Goal: Task Accomplishment & Management: Use online tool/utility

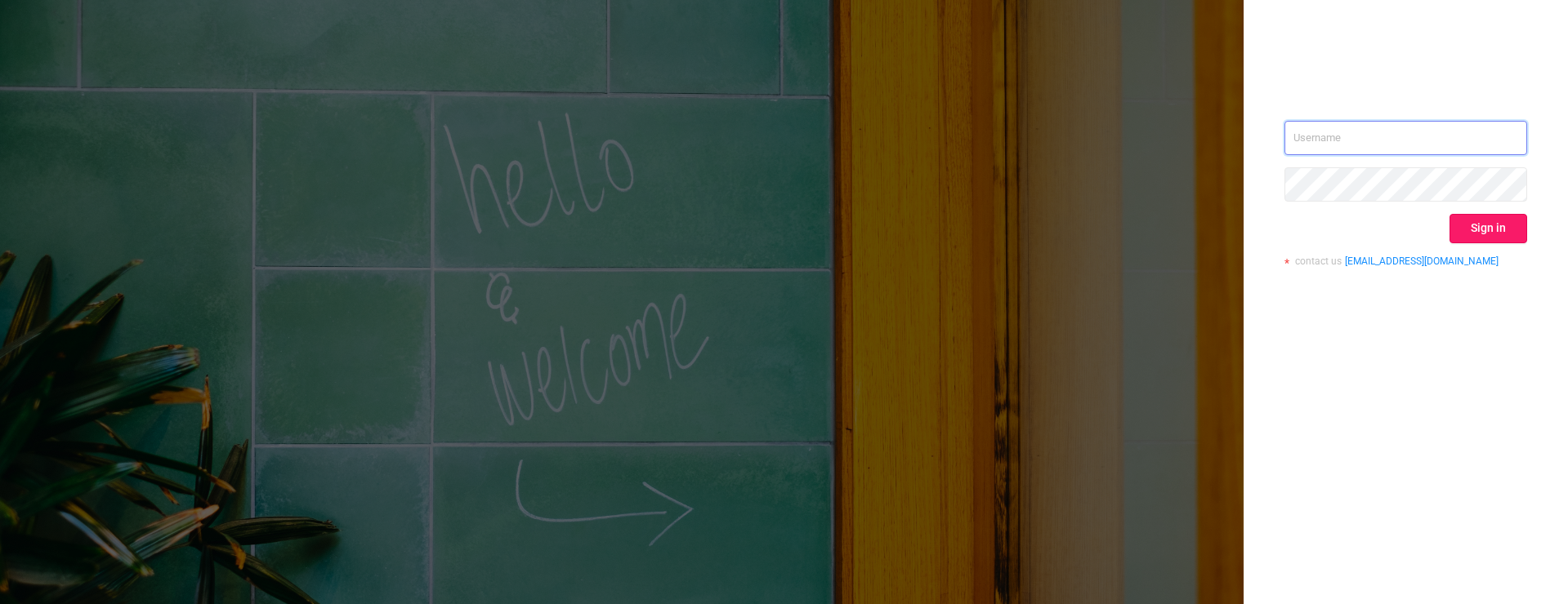
type input "mary@lunamedia.io"
click at [1465, 222] on button "Sign in" at bounding box center [1488, 228] width 78 height 29
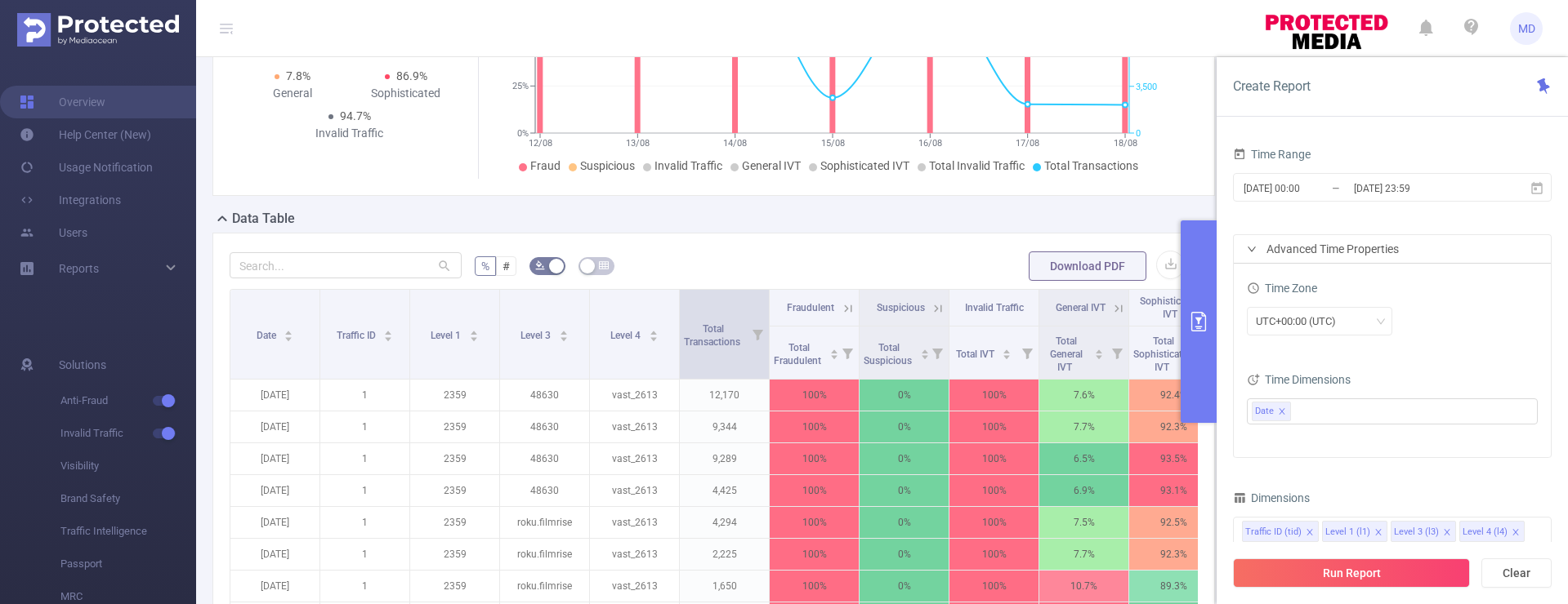
scroll to position [426, 0]
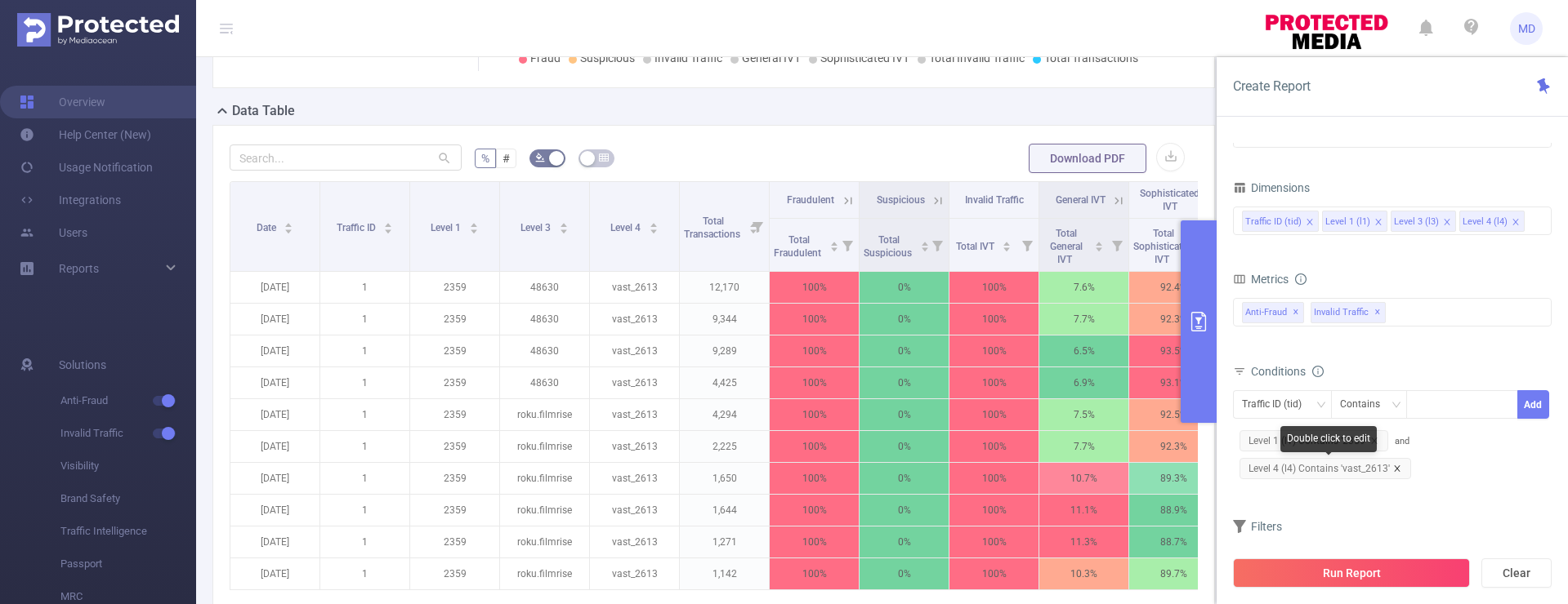
click at [1397, 467] on icon "icon: close" at bounding box center [1396, 468] width 6 height 6
click at [1427, 408] on div at bounding box center [1462, 404] width 94 height 27
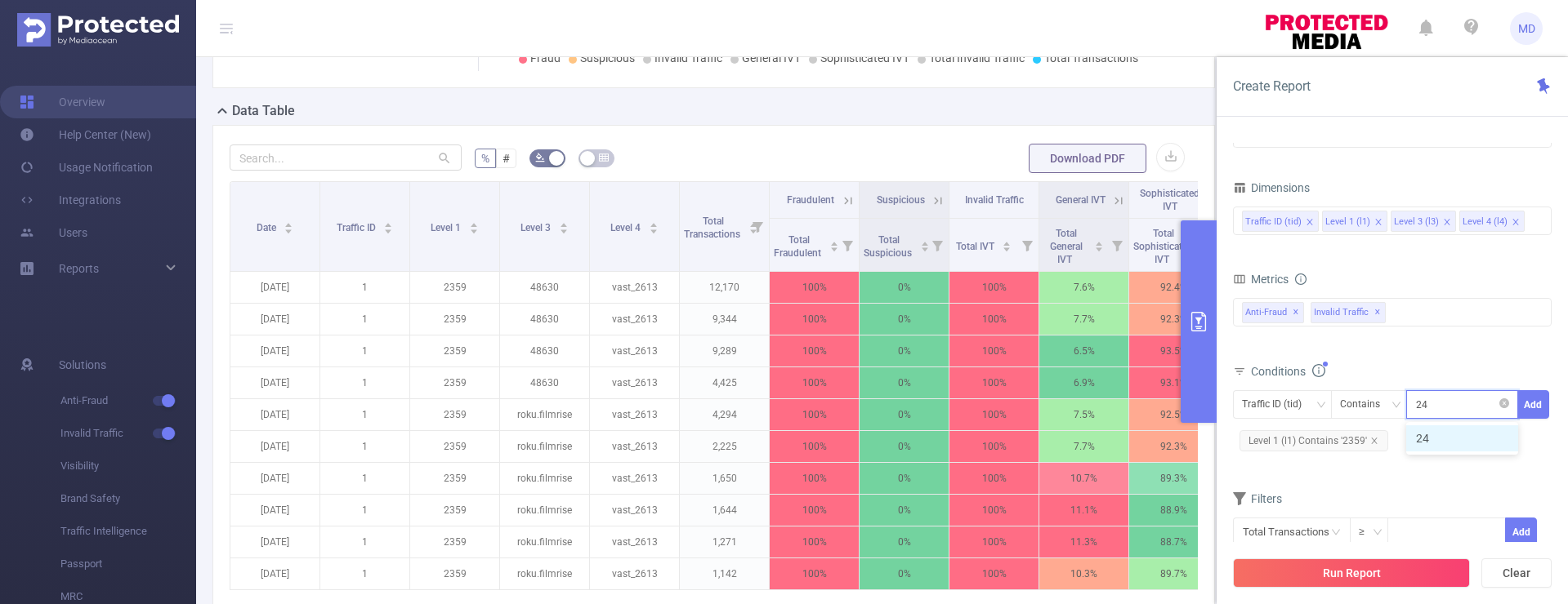
type input "2407"
click at [1532, 409] on button "Add" at bounding box center [1533, 404] width 32 height 29
click at [1293, 400] on div "Level 3 (l3)" at bounding box center [1272, 404] width 59 height 27
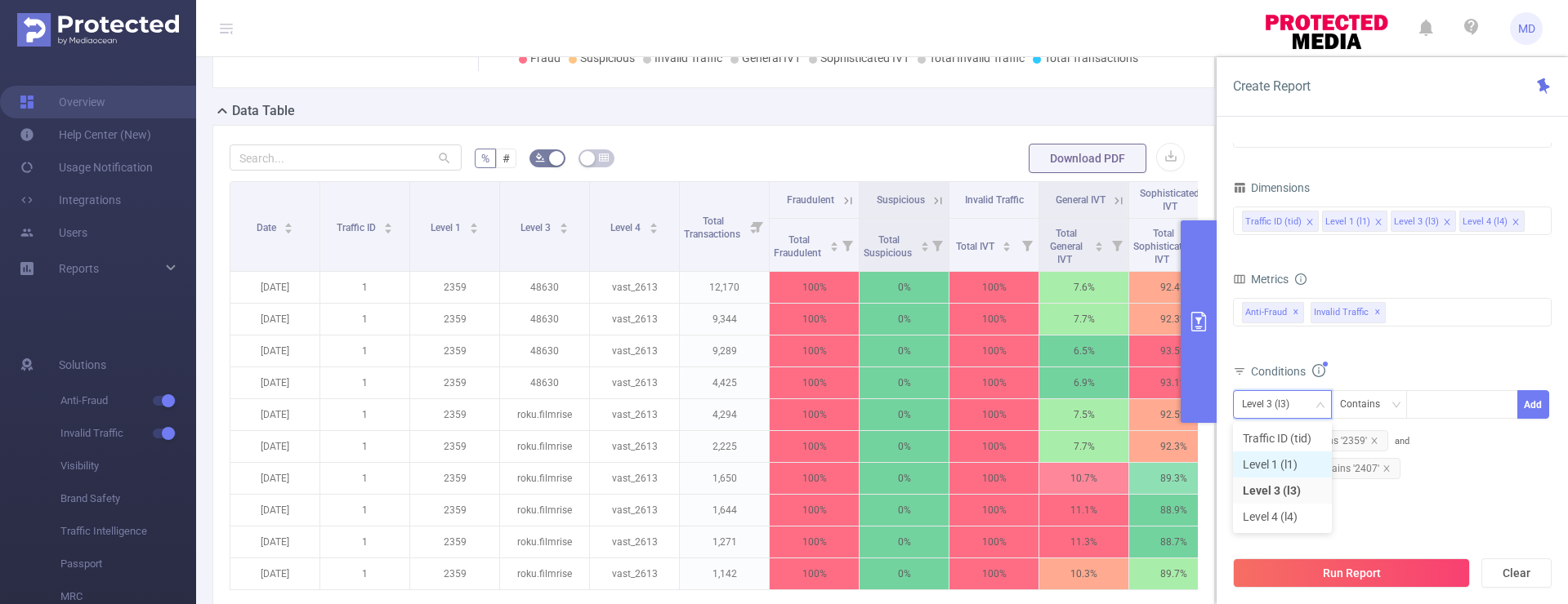
click at [1266, 462] on li "Level 1 (l1)" at bounding box center [1282, 465] width 99 height 26
click at [1430, 403] on div at bounding box center [1462, 404] width 94 height 27
type input "2407"
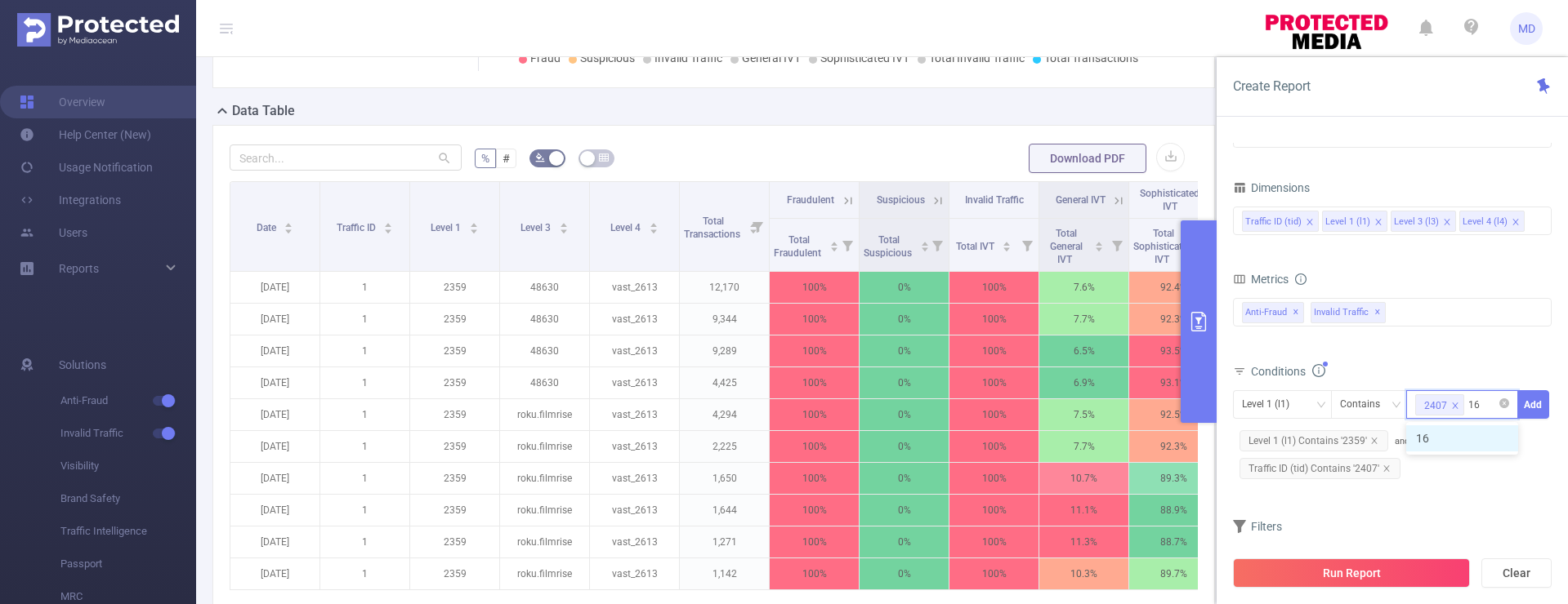
type input "1697"
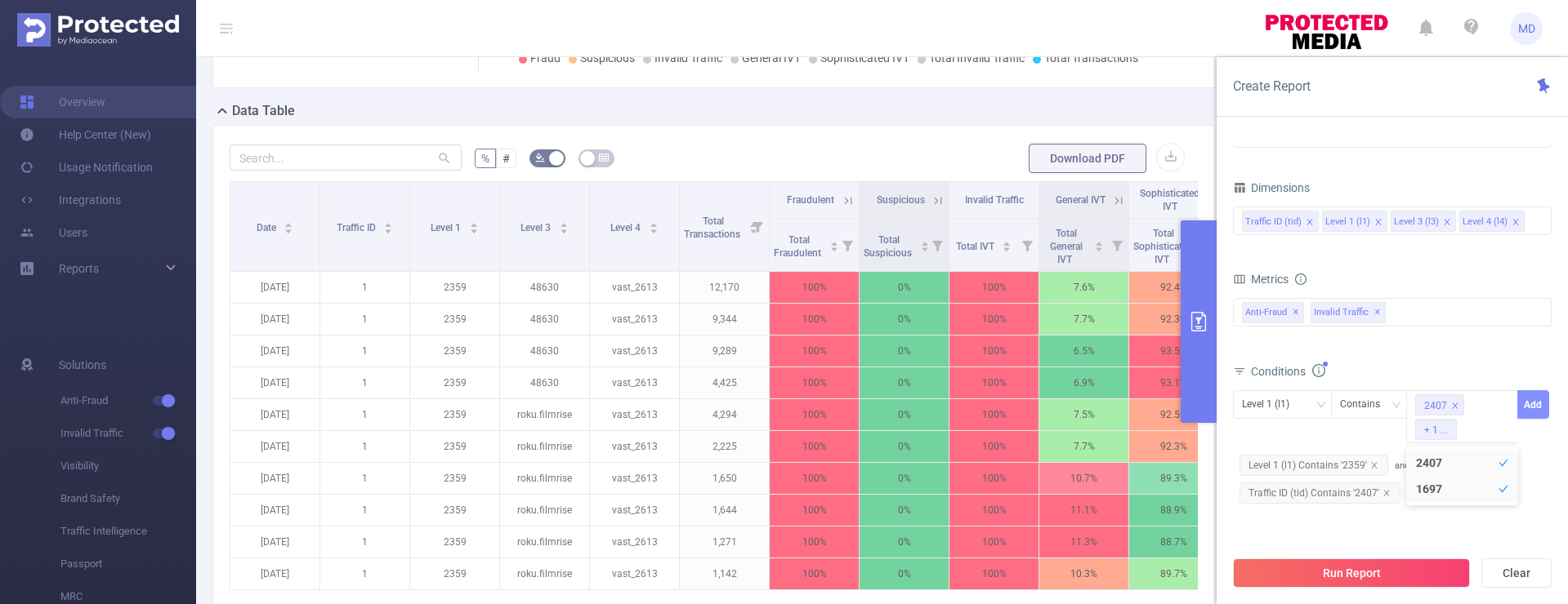
click at [1534, 408] on button "Add" at bounding box center [1533, 404] width 32 height 29
click at [1385, 470] on icon "icon: close" at bounding box center [1385, 468] width 6 height 6
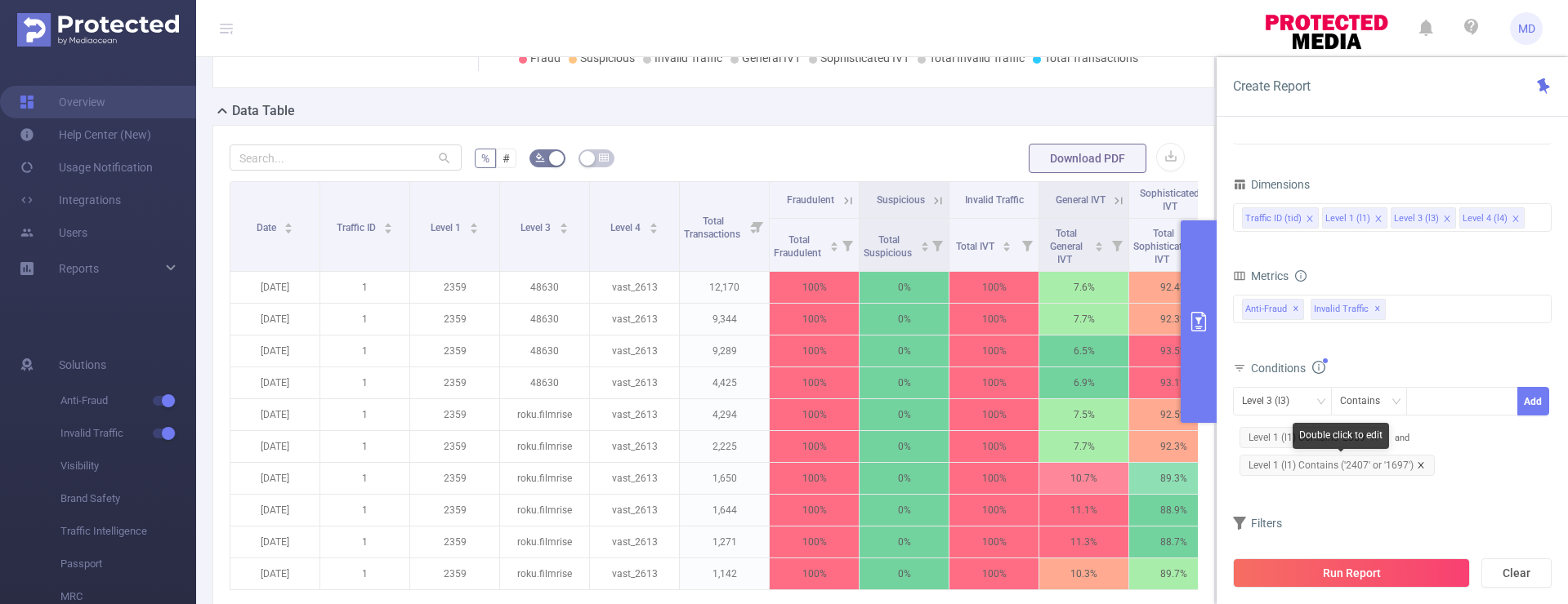
click at [1421, 466] on icon "icon: close" at bounding box center [1421, 466] width 8 height 8
click at [1424, 406] on div at bounding box center [1462, 401] width 94 height 27
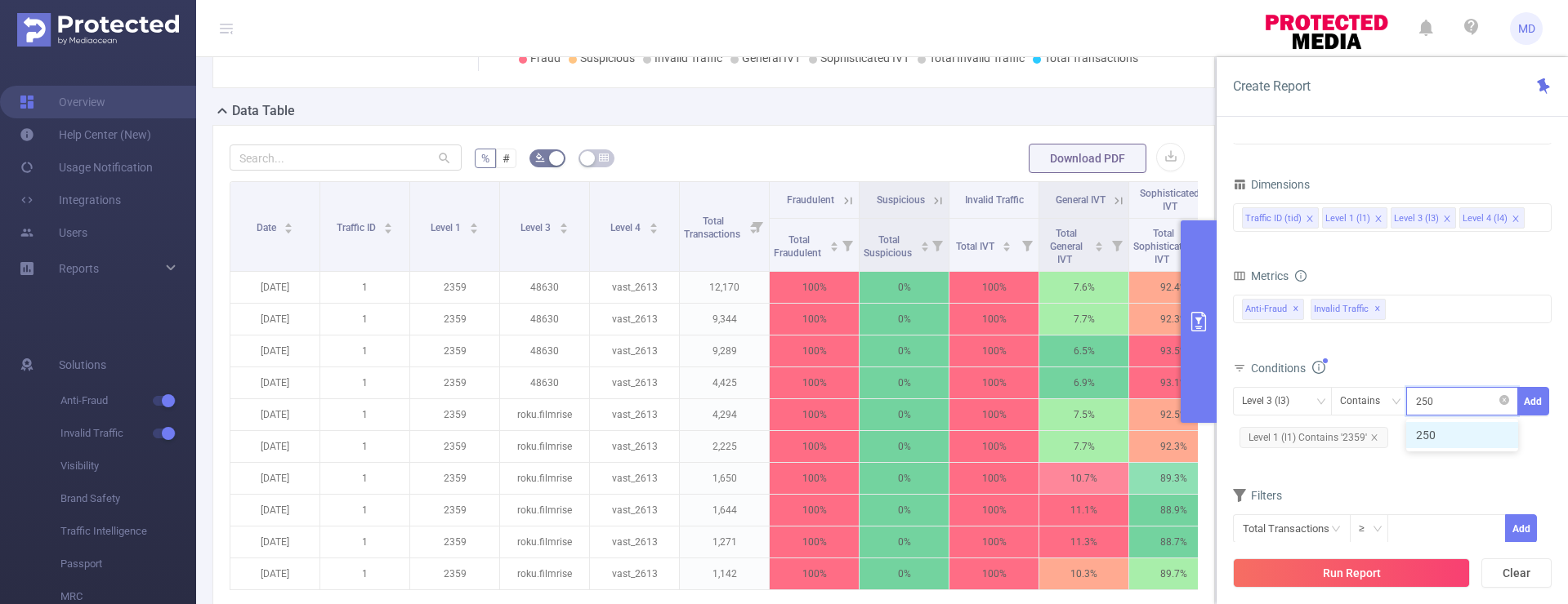
type input "2507"
click at [1530, 400] on button "Add" at bounding box center [1533, 401] width 32 height 29
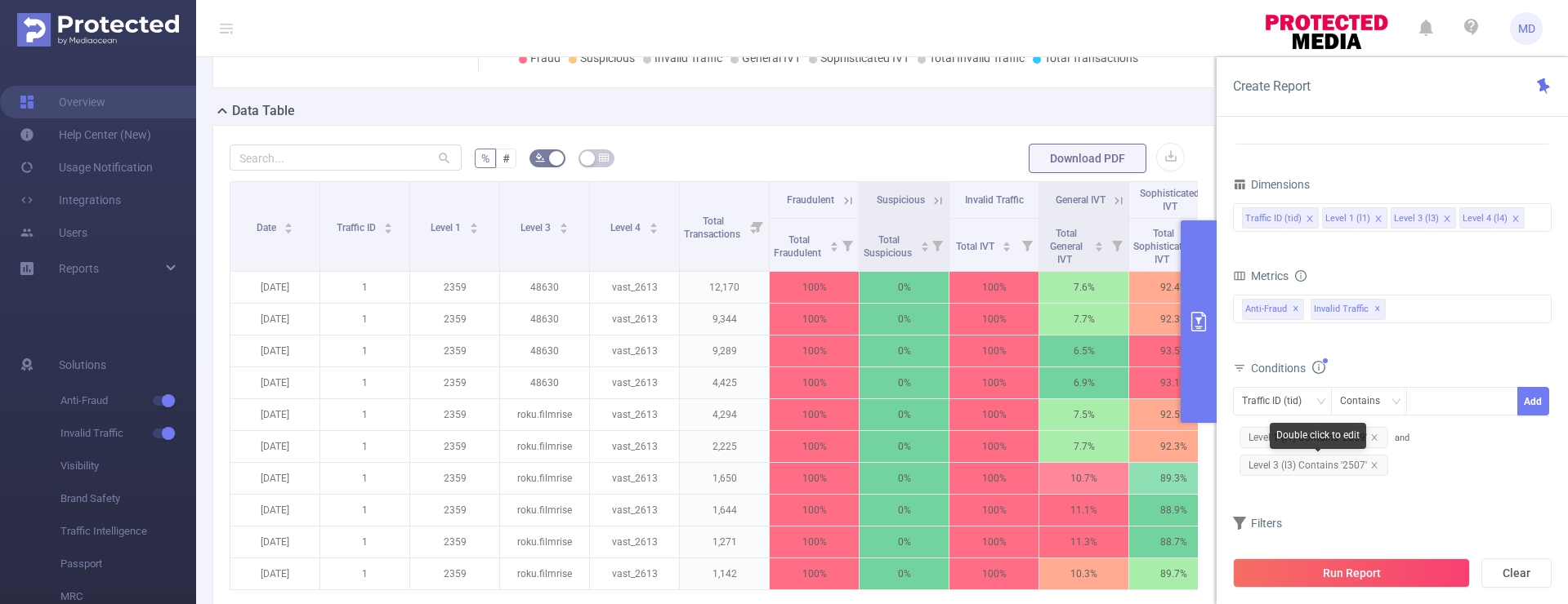
click at [1370, 465] on icon "icon: close" at bounding box center [1374, 466] width 8 height 8
click at [1300, 401] on div "Traffic ID (tid)" at bounding box center [1277, 401] width 71 height 27
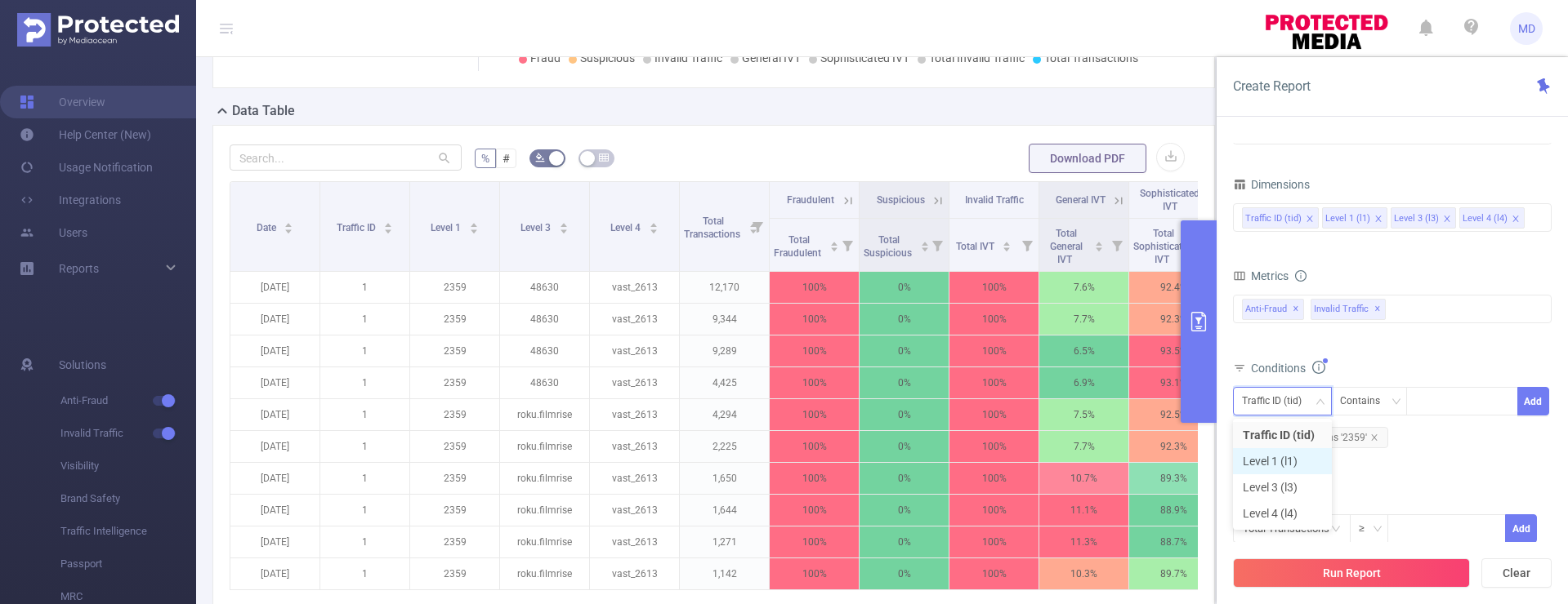
click at [1299, 463] on li "Level 1 (l1)" at bounding box center [1282, 462] width 99 height 26
click at [1415, 408] on input at bounding box center [1418, 402] width 7 height 21
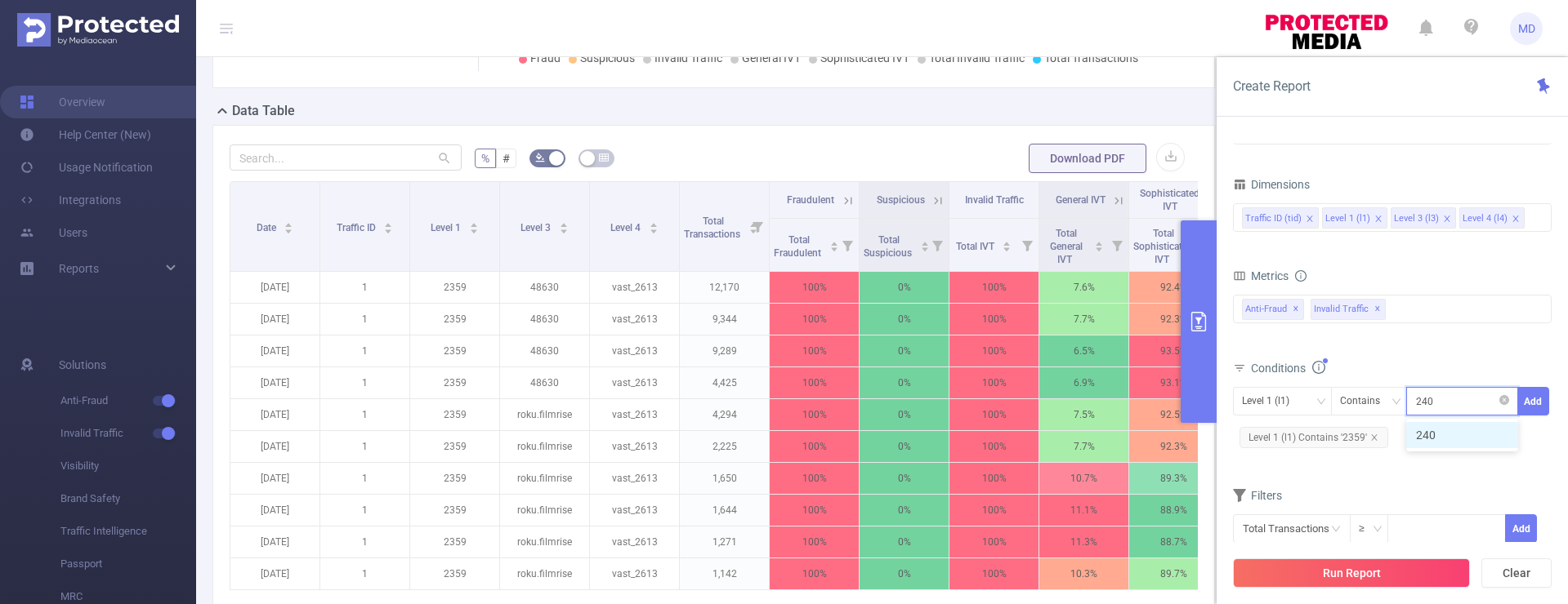
type input "2407"
drag, startPoint x: 1530, startPoint y: 403, endPoint x: 1498, endPoint y: 415, distance: 34.2
click at [1530, 403] on button "Add" at bounding box center [1533, 401] width 32 height 29
click at [1427, 402] on div at bounding box center [1462, 401] width 94 height 27
type input "1697"
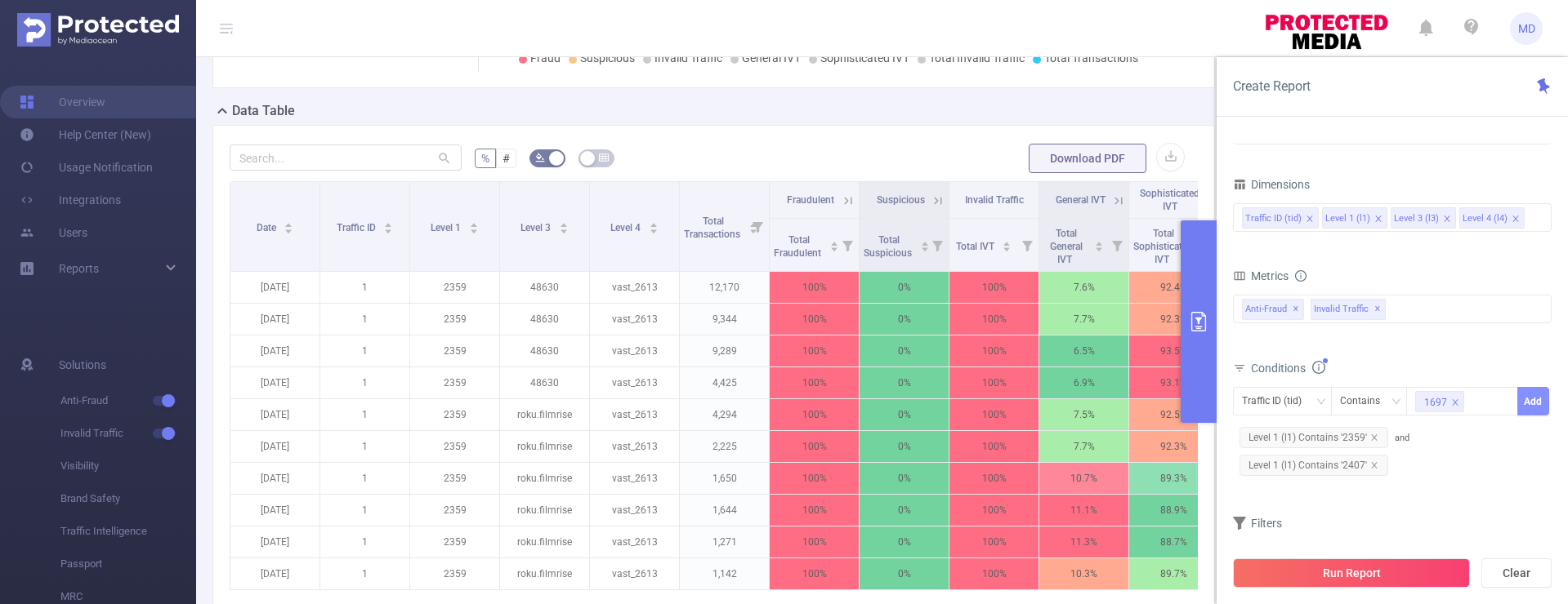
click at [1527, 399] on button "Add" at bounding box center [1533, 401] width 32 height 29
click at [1390, 579] on button "Run Report" at bounding box center [1351, 573] width 237 height 29
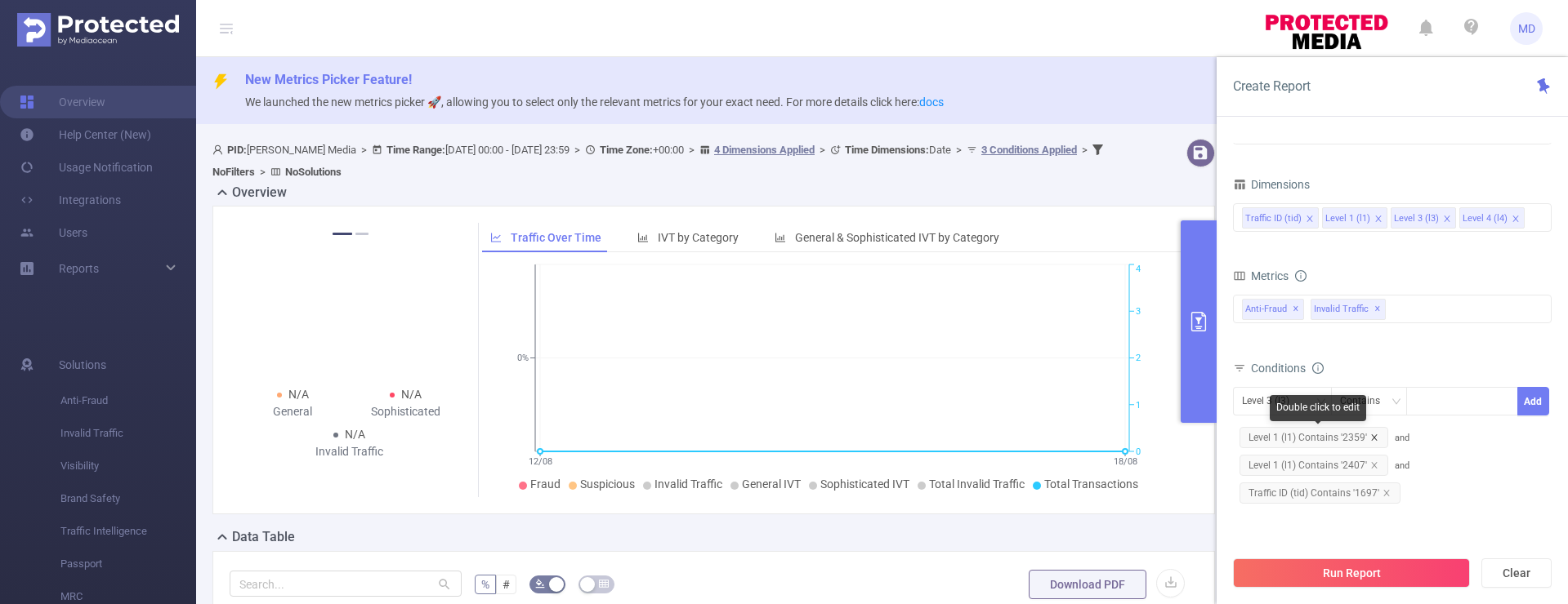
click at [1374, 438] on icon "icon: close" at bounding box center [1374, 438] width 8 height 8
click at [1345, 574] on button "Run Report" at bounding box center [1351, 573] width 237 height 29
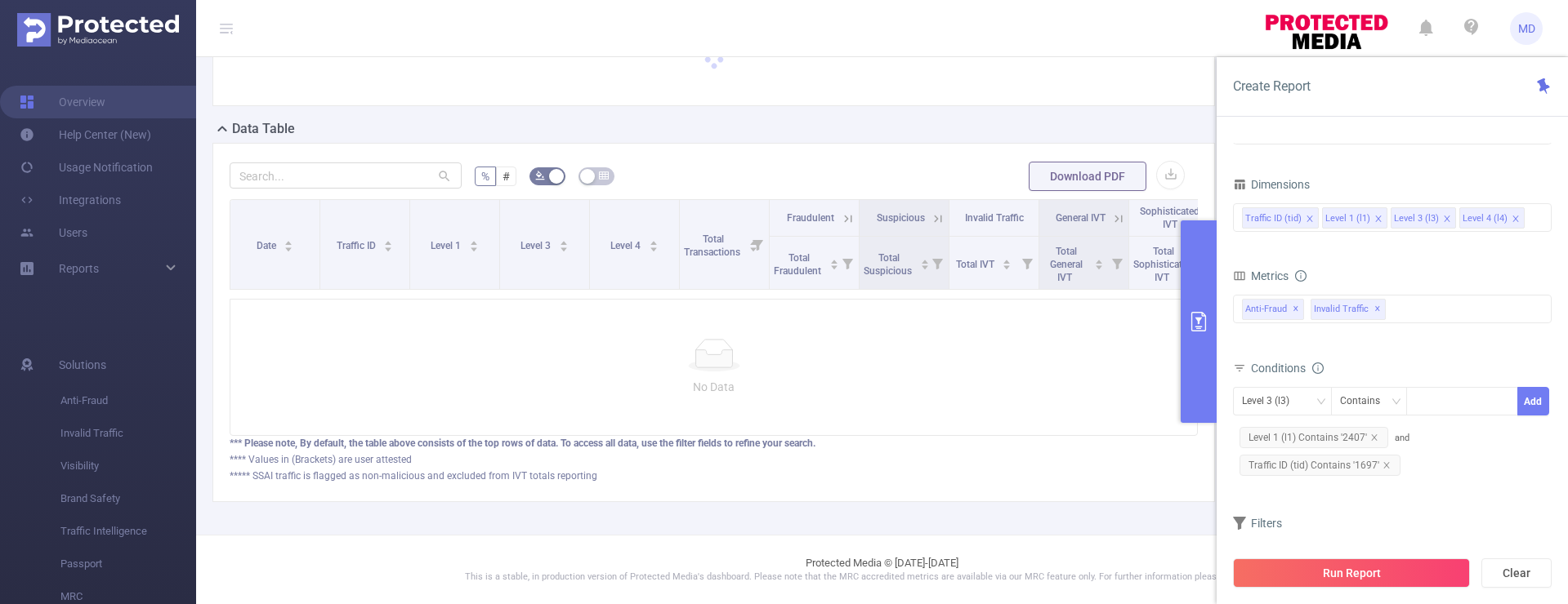
scroll to position [200, 0]
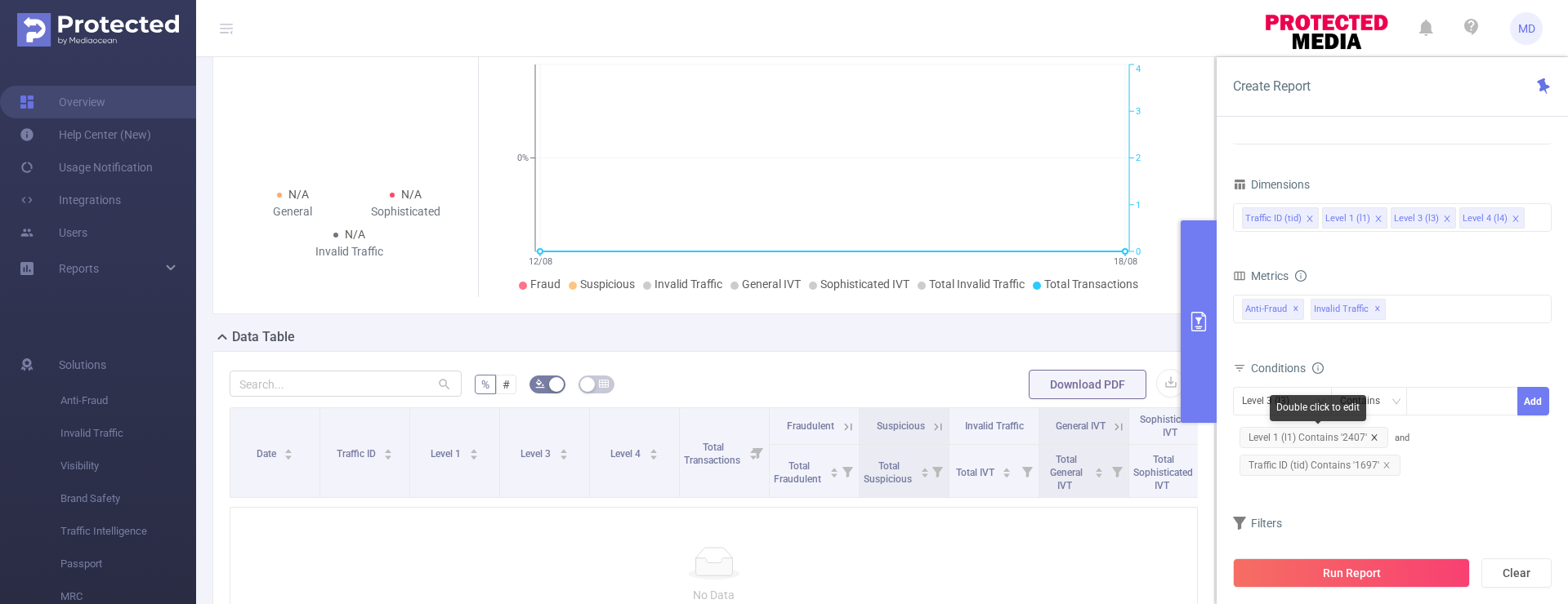
click at [1376, 437] on icon "icon: close" at bounding box center [1374, 438] width 8 height 8
click at [1383, 434] on icon "icon: close" at bounding box center [1386, 438] width 8 height 8
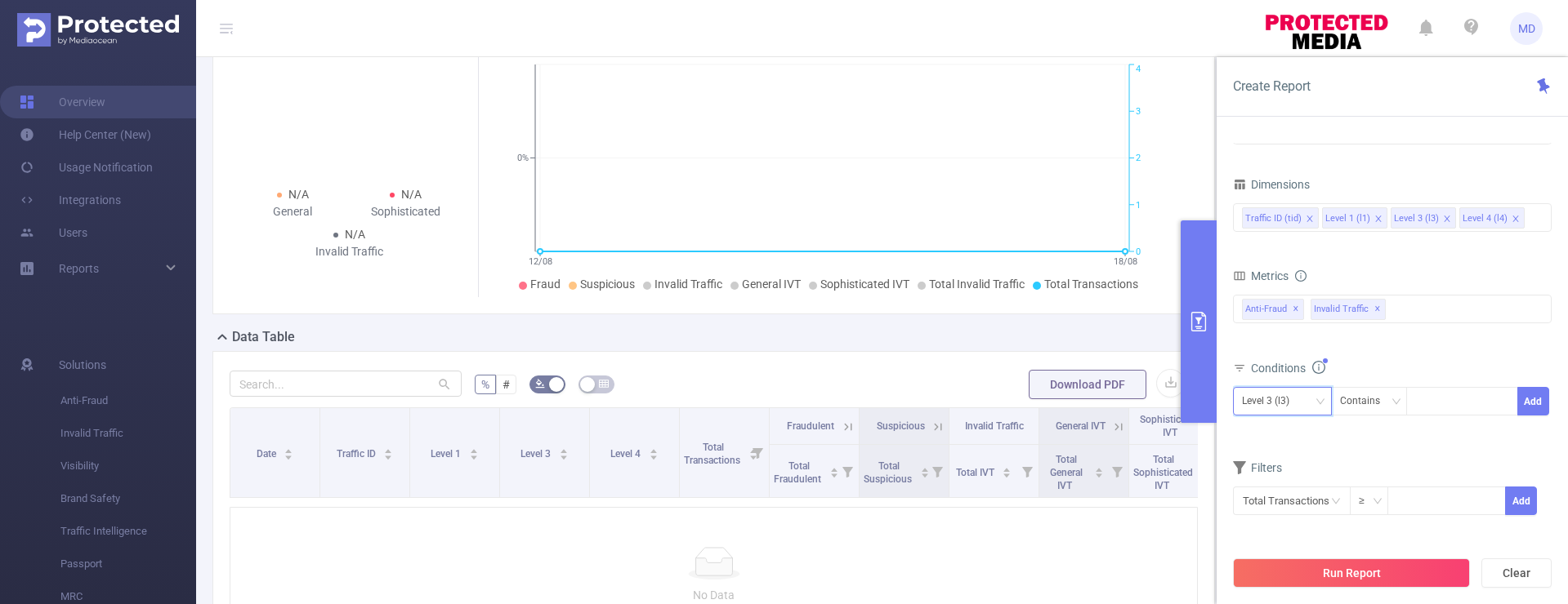
click at [1280, 396] on div "Level 3 (l3)" at bounding box center [1272, 401] width 59 height 27
click at [1280, 458] on li "Level 1 (l1)" at bounding box center [1282, 462] width 99 height 26
click at [1440, 401] on div at bounding box center [1462, 401] width 94 height 27
type input "1697"
click at [1542, 410] on button "Add" at bounding box center [1533, 401] width 32 height 29
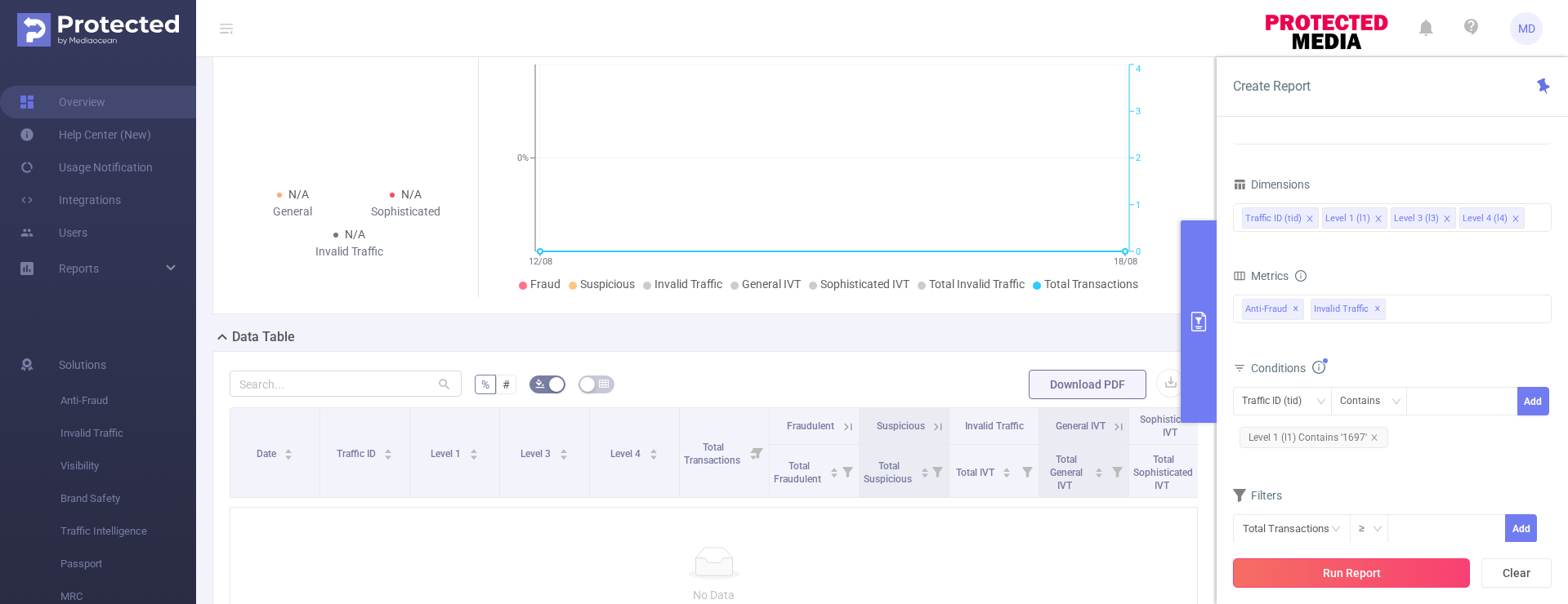
click at [1360, 573] on button "Run Report" at bounding box center [1351, 573] width 237 height 29
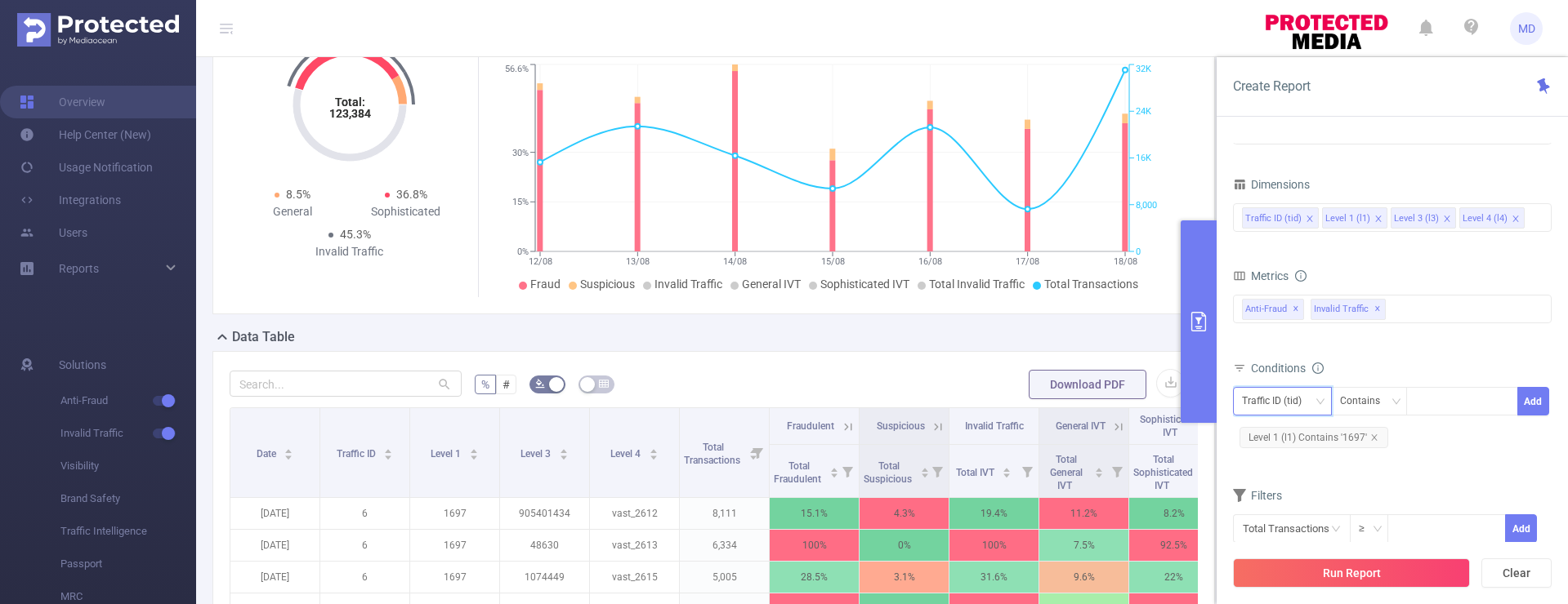
click at [1321, 402] on icon "icon: down" at bounding box center [1320, 402] width 10 height 10
click at [1303, 490] on li "Level 3 (l3)" at bounding box center [1282, 488] width 99 height 26
click at [1434, 401] on div at bounding box center [1462, 401] width 94 height 27
paste input "48630"
type input "48630"
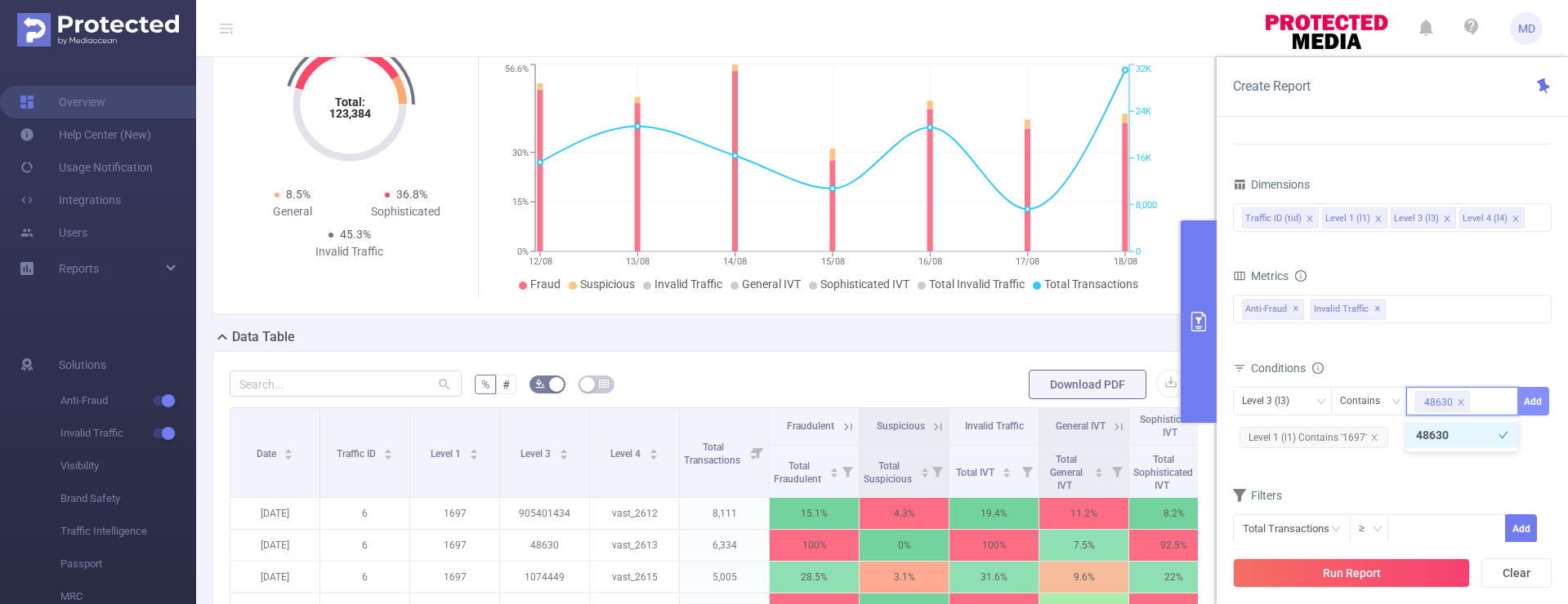
click at [1540, 401] on button "Add" at bounding box center [1533, 401] width 32 height 29
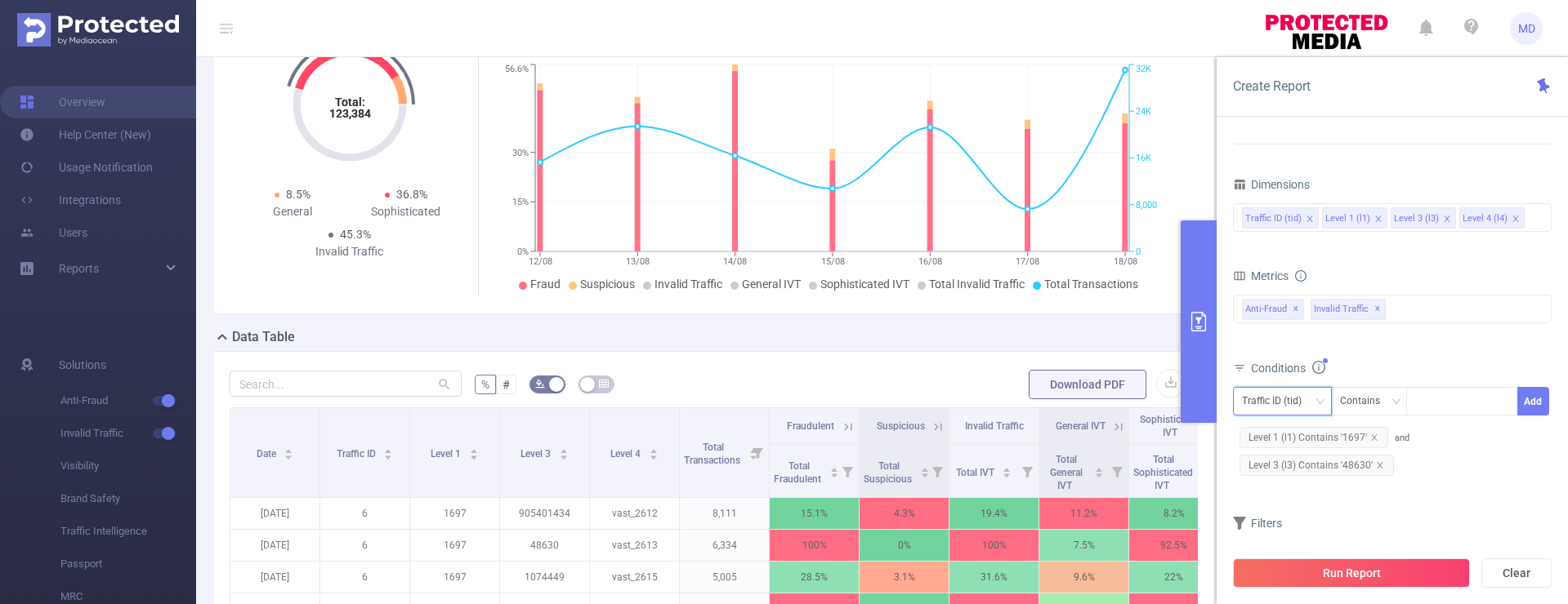
click at [1304, 403] on div "Traffic ID (tid)" at bounding box center [1277, 401] width 71 height 27
click at [1273, 494] on li "Level 3 (l3)" at bounding box center [1282, 488] width 99 height 26
click at [1447, 401] on div at bounding box center [1462, 401] width 94 height 27
paste input "roku.filmrise"
type input "roku.filmrise"
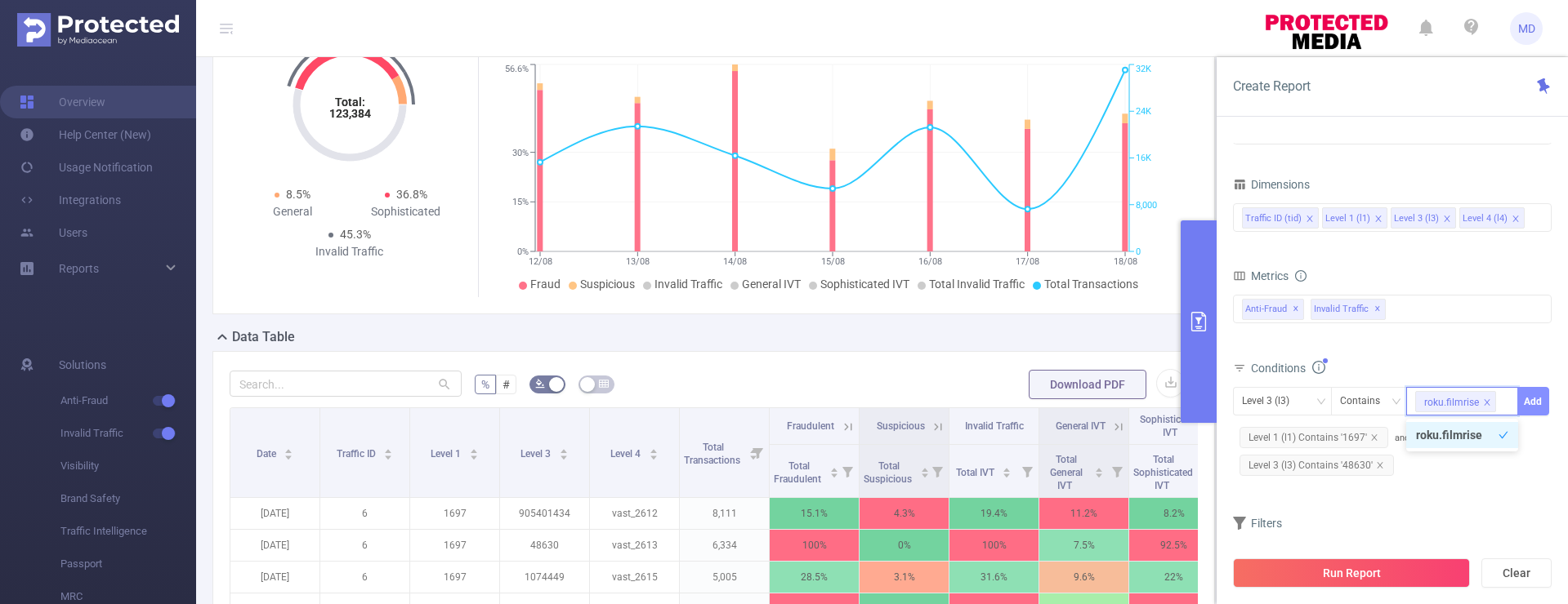
click at [1528, 402] on button "Add" at bounding box center [1533, 401] width 32 height 29
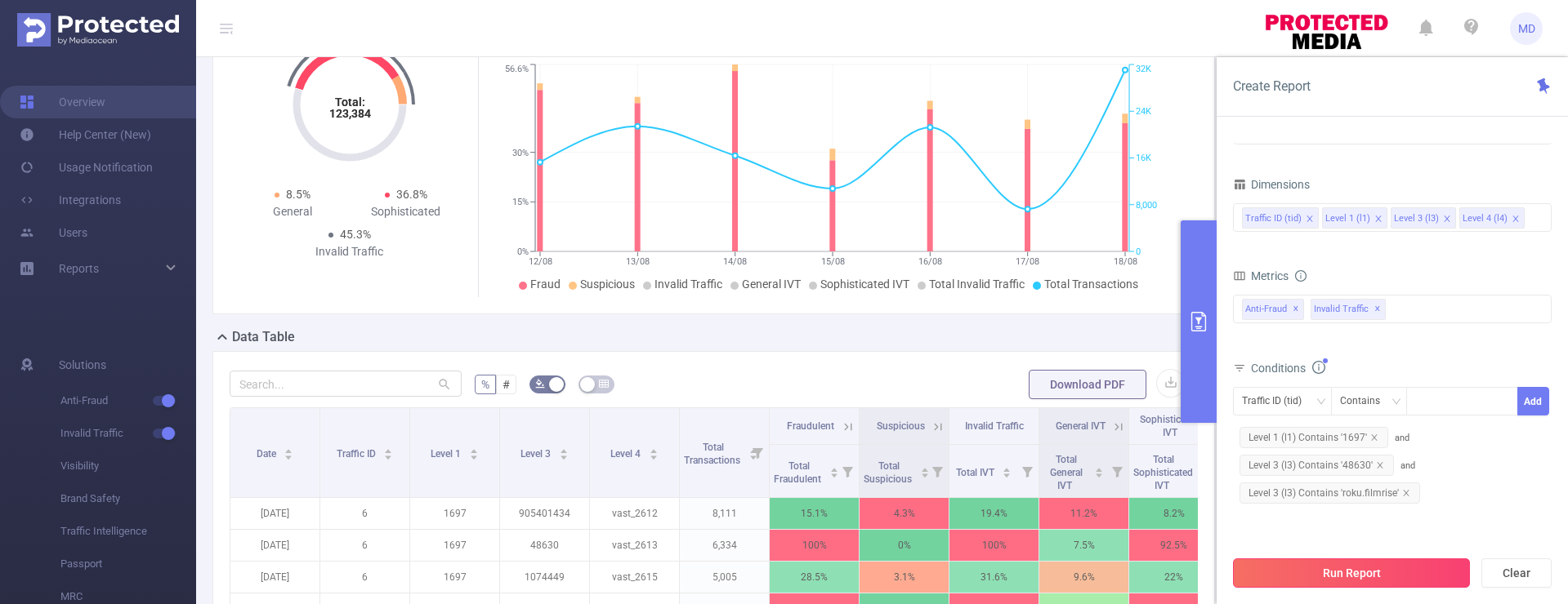
click at [1380, 568] on button "Run Report" at bounding box center [1351, 573] width 237 height 29
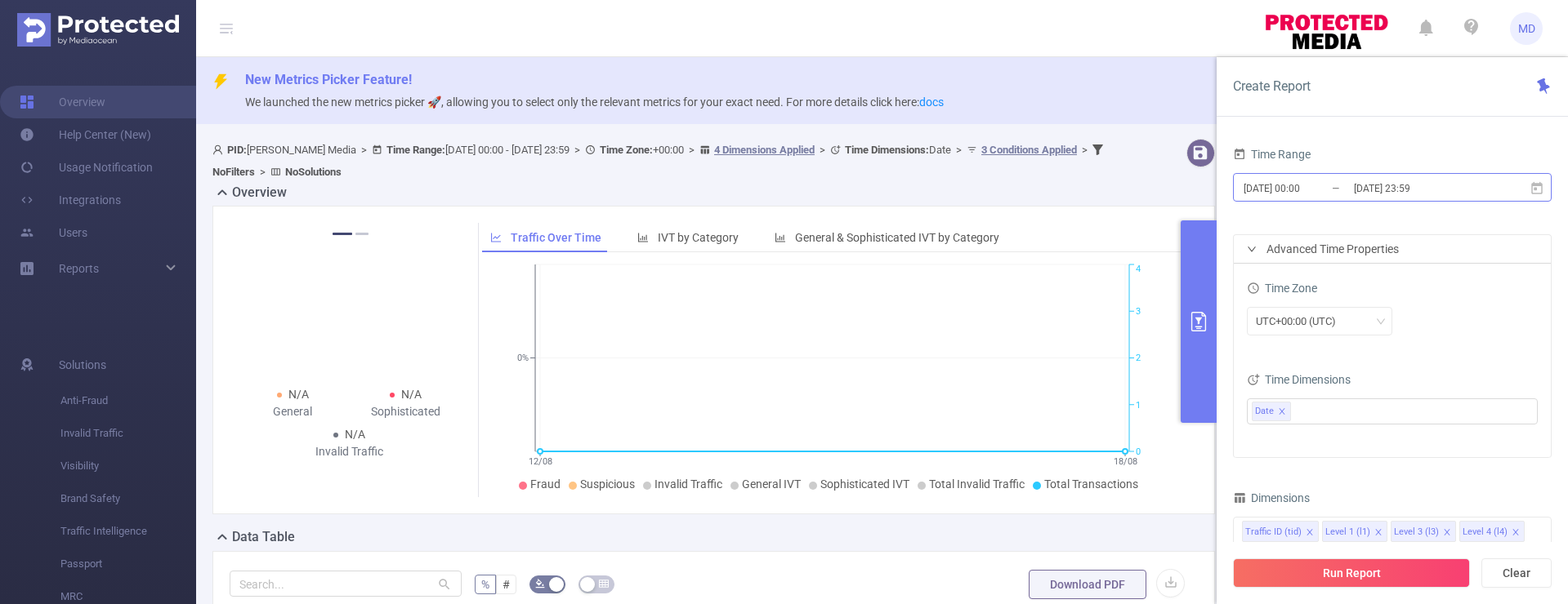
click at [1301, 186] on input "[DATE] 00:00" at bounding box center [1308, 188] width 133 height 22
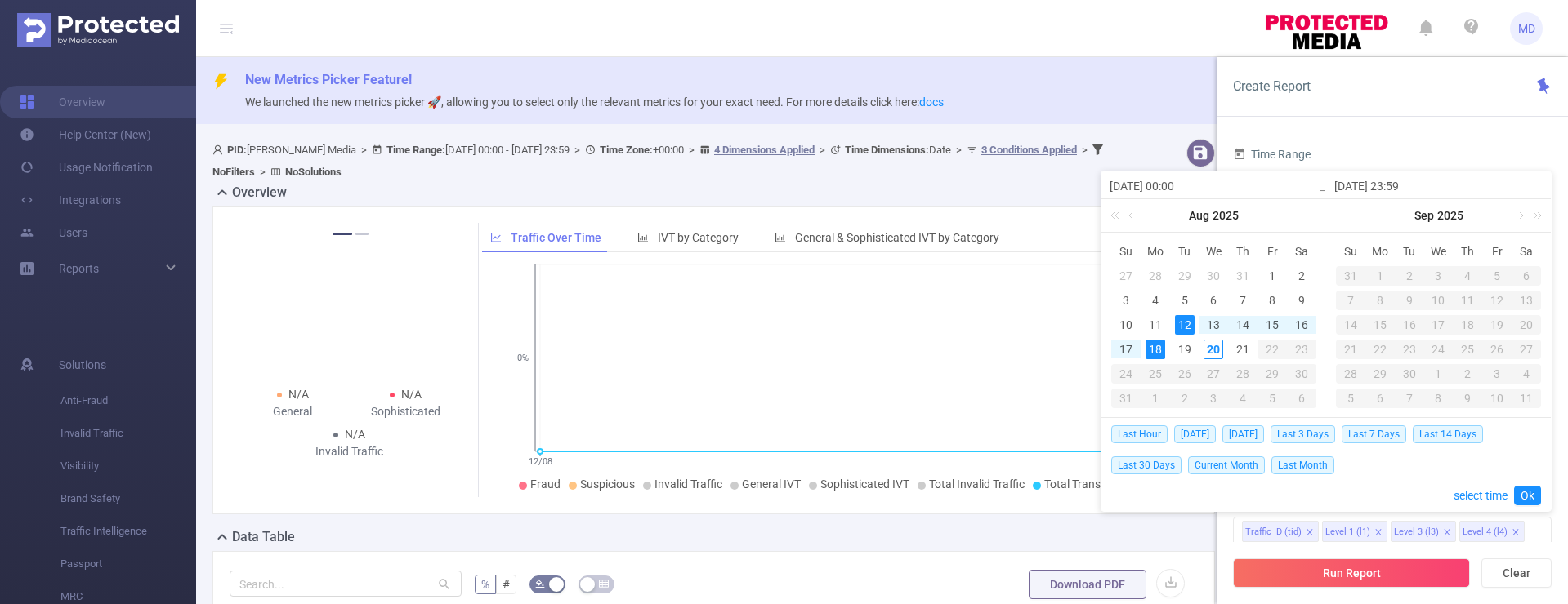
click at [1156, 351] on div "18" at bounding box center [1155, 349] width 20 height 20
click at [1210, 352] on div "20" at bounding box center [1213, 349] width 20 height 20
type input "2025-08-18 00:00"
type input "2025-08-20 23:59"
type input "2025-08-18 00:00"
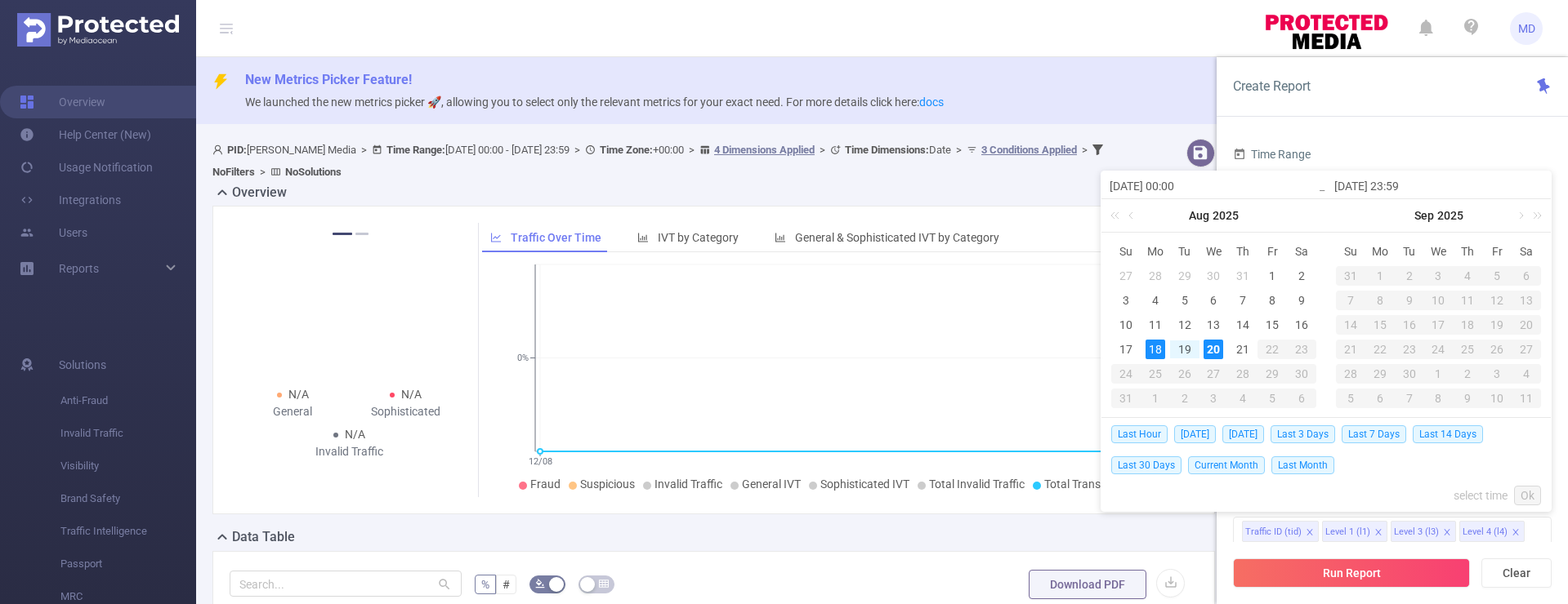
type input "2025-08-20 23:59"
click at [1523, 494] on link "Ok" at bounding box center [1527, 496] width 27 height 20
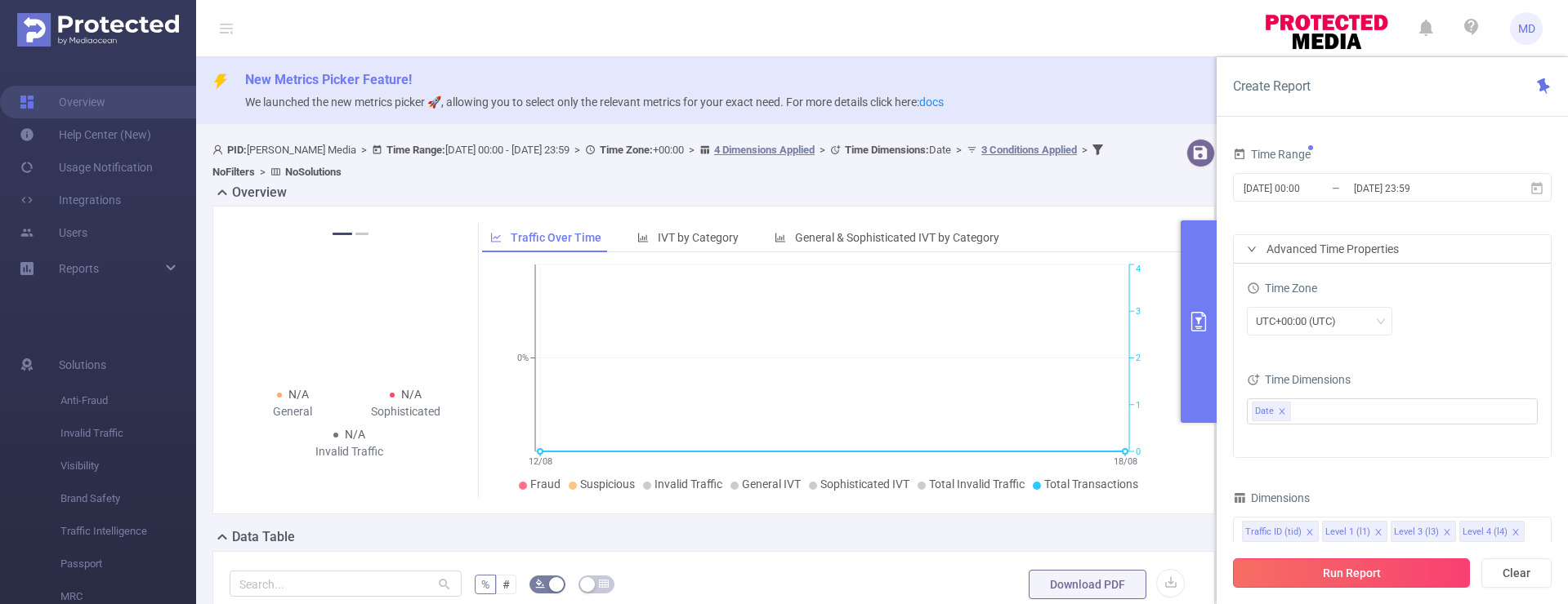
click at [1391, 564] on button "Run Report" at bounding box center [1351, 573] width 237 height 29
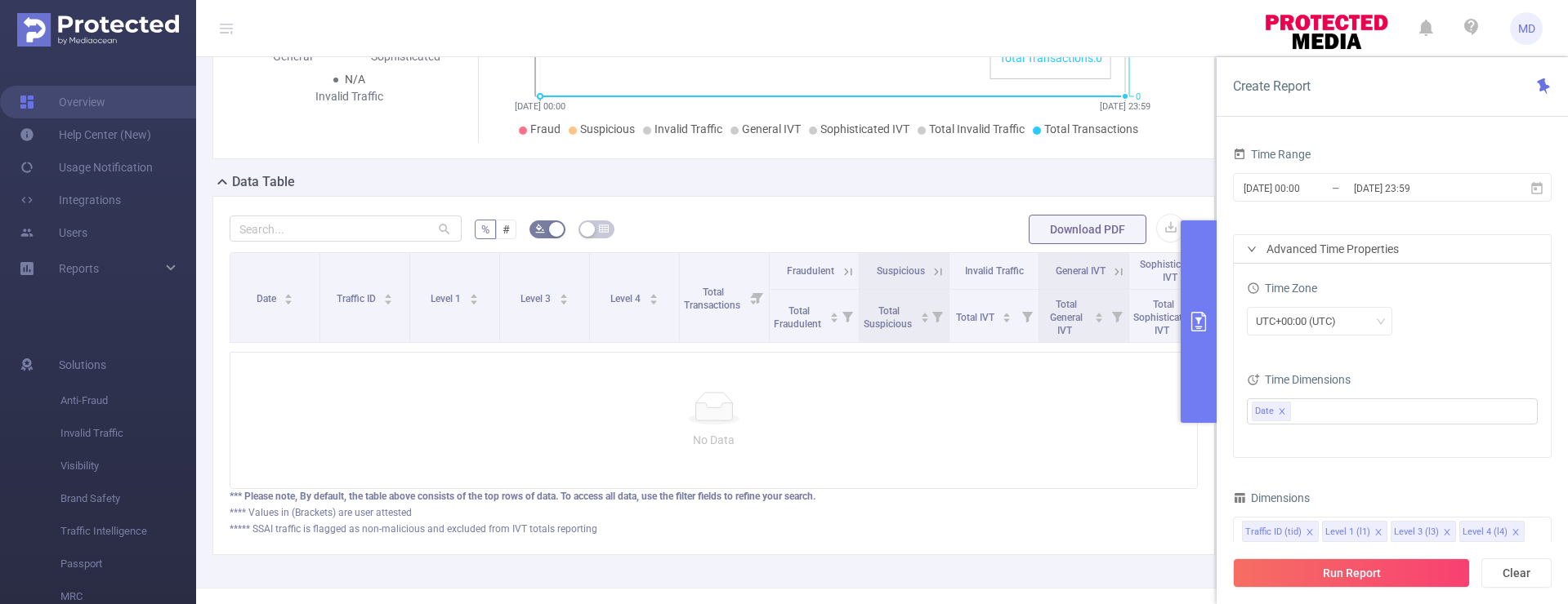
scroll to position [421, 0]
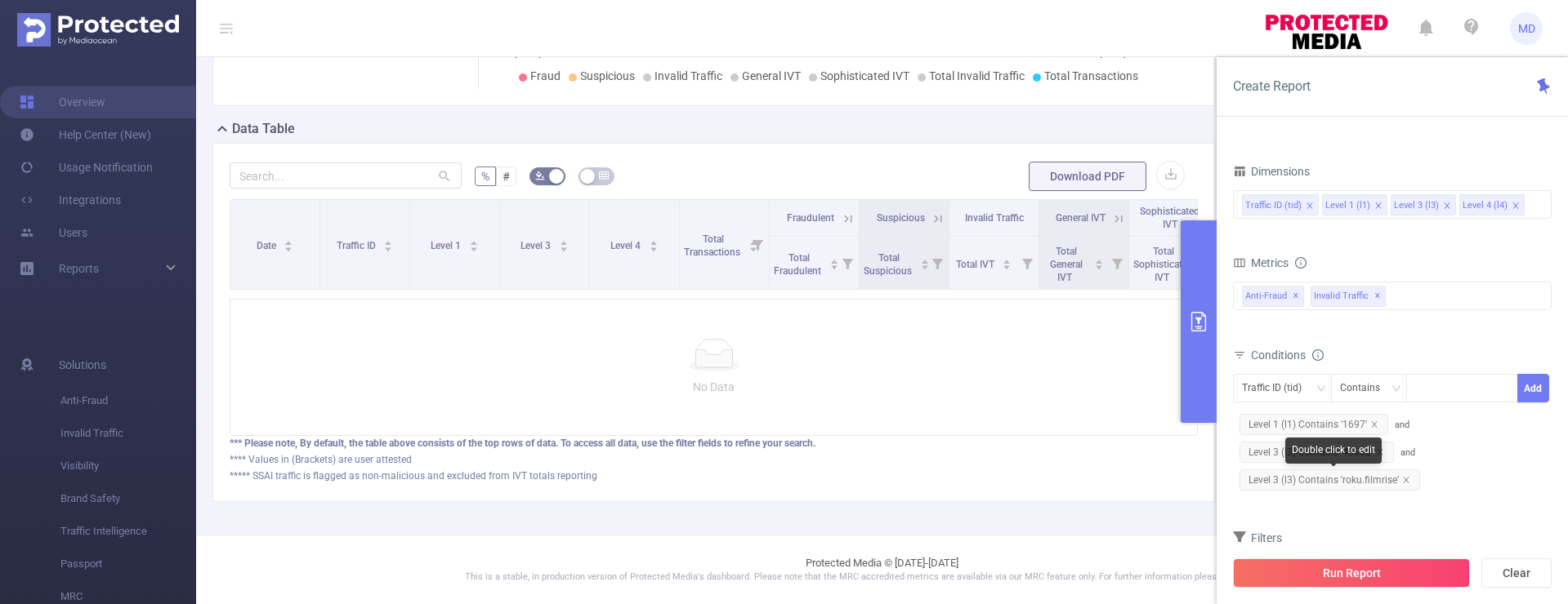
click at [1408, 479] on span "Level 3 (l3) Contains 'roku.filmrise'" at bounding box center [1330, 480] width 181 height 21
click at [1383, 391] on div "Contains" at bounding box center [1365, 388] width 52 height 27
click at [1354, 448] on li "Is" at bounding box center [1384, 448] width 109 height 26
click at [1448, 390] on div at bounding box center [1462, 388] width 94 height 27
type input "48630"
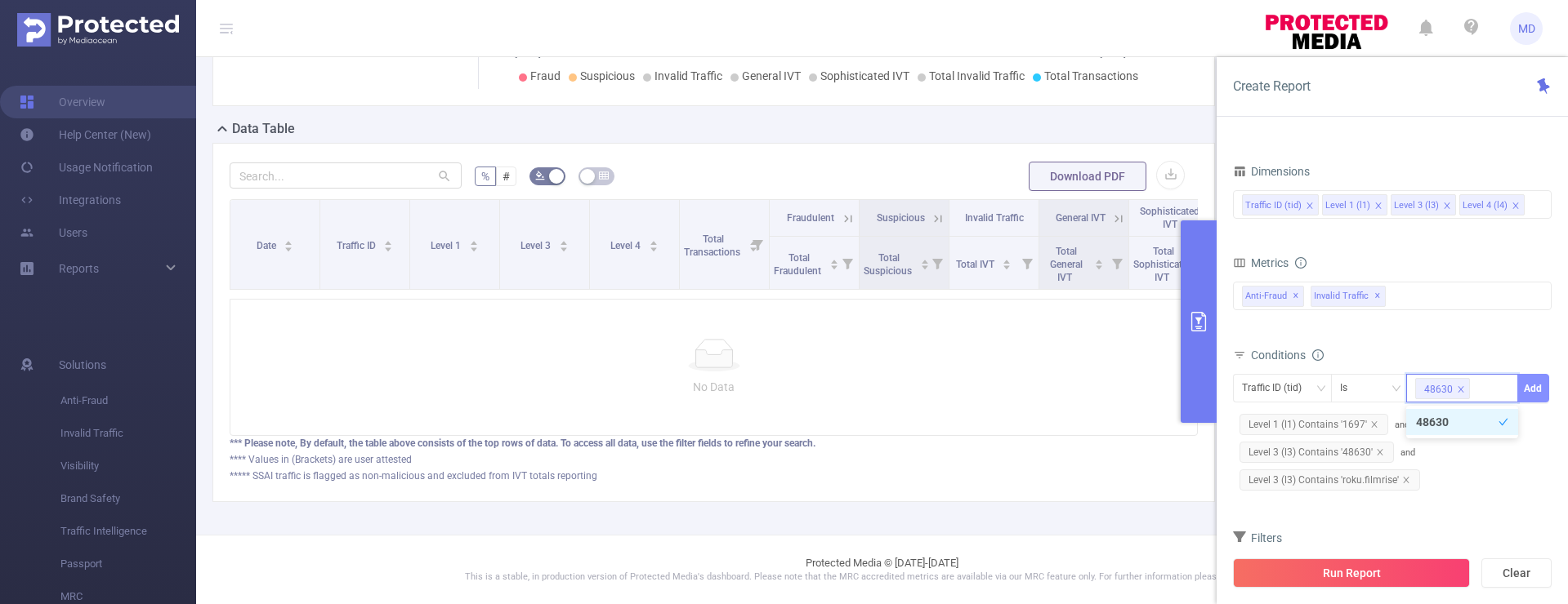
click at [1533, 388] on button "Add" at bounding box center [1533, 388] width 32 height 29
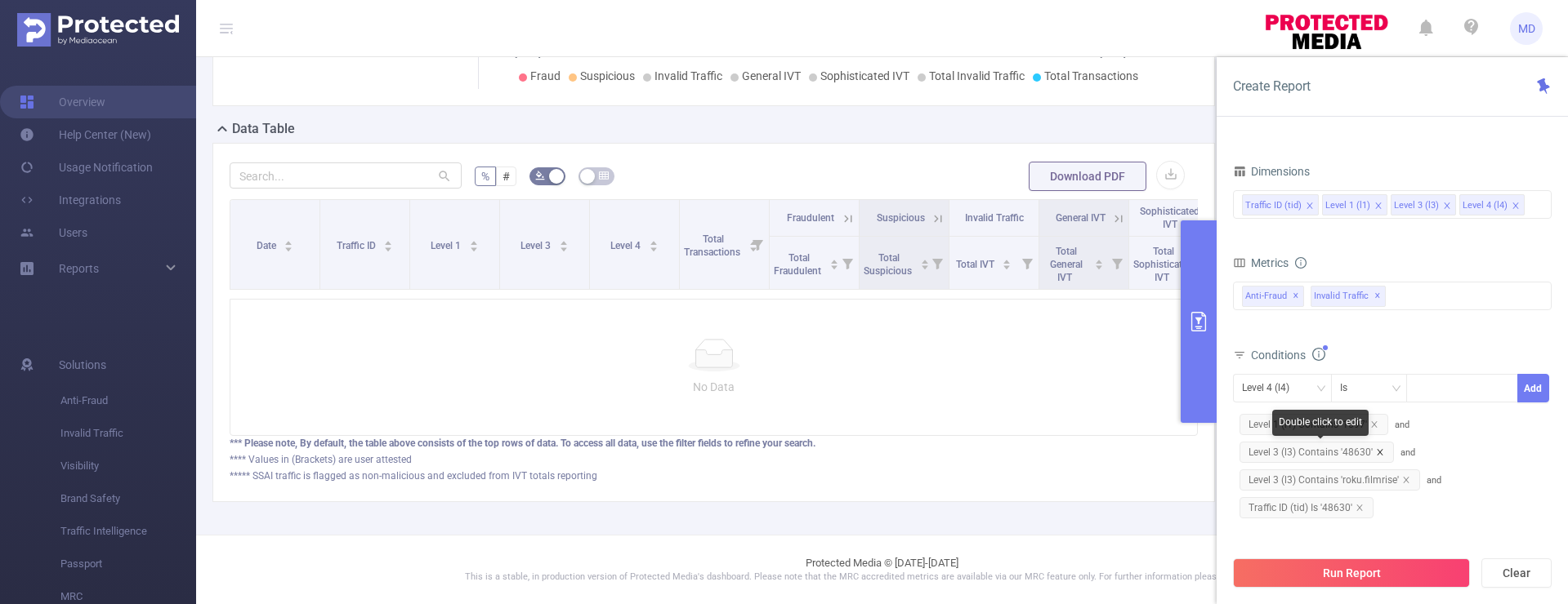
click at [1379, 450] on icon "icon: close" at bounding box center [1379, 452] width 6 height 6
click at [1437, 388] on div at bounding box center [1462, 388] width 94 height 27
paste input "roku.filmrise"
type input "roku.filmrise"
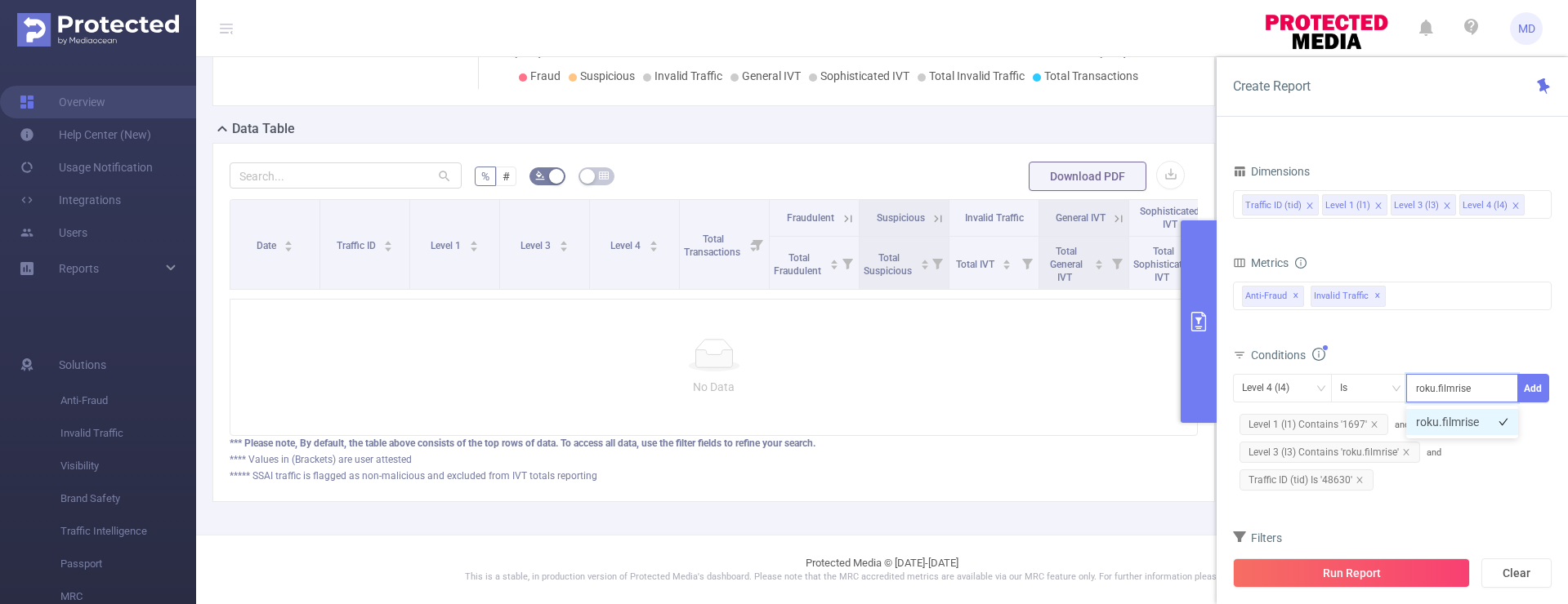
click at [1469, 415] on li "roku.filmrise" at bounding box center [1462, 422] width 112 height 26
click at [1527, 389] on button "Add" at bounding box center [1533, 388] width 32 height 29
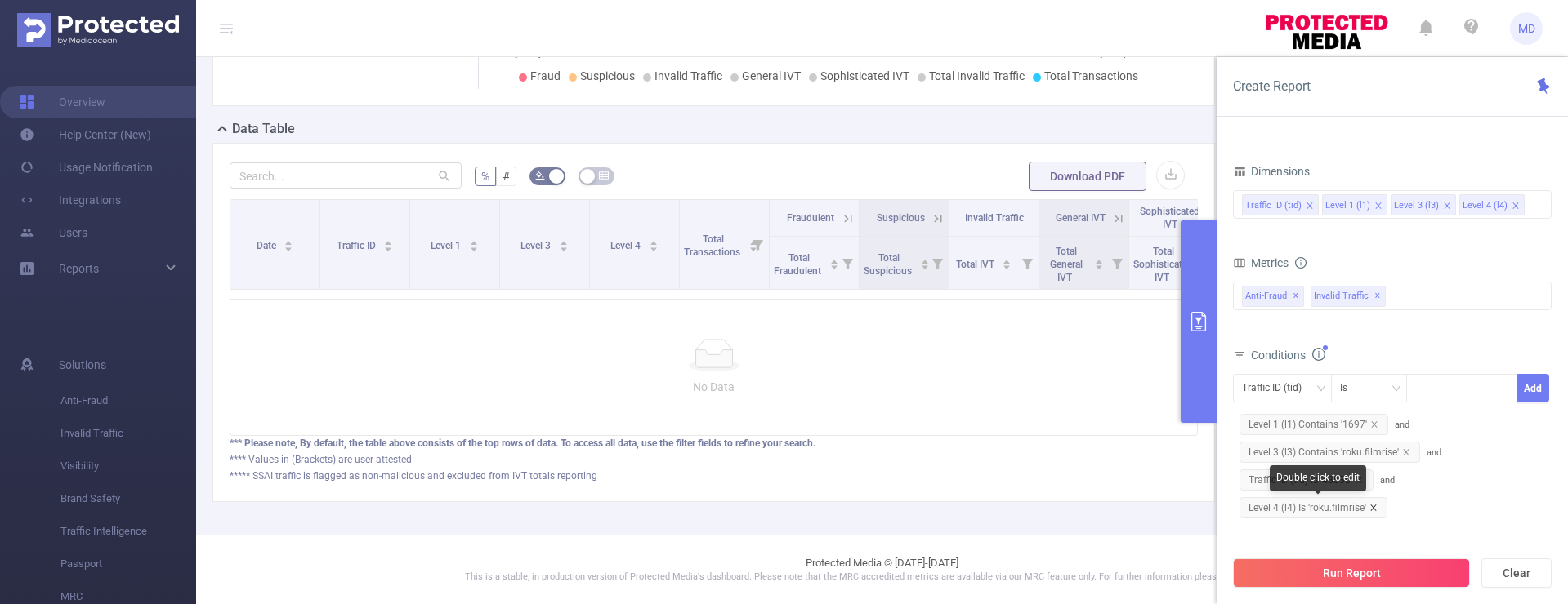
click at [1375, 504] on icon "icon: close" at bounding box center [1373, 508] width 8 height 8
drag, startPoint x: 1361, startPoint y: 480, endPoint x: 1326, endPoint y: 448, distance: 47.4
click at [1361, 480] on icon "icon: close" at bounding box center [1359, 480] width 8 height 8
click at [1292, 384] on div "Traffic ID (tid)" at bounding box center [1277, 388] width 71 height 27
drag, startPoint x: 1258, startPoint y: 479, endPoint x: 1341, endPoint y: 427, distance: 97.9
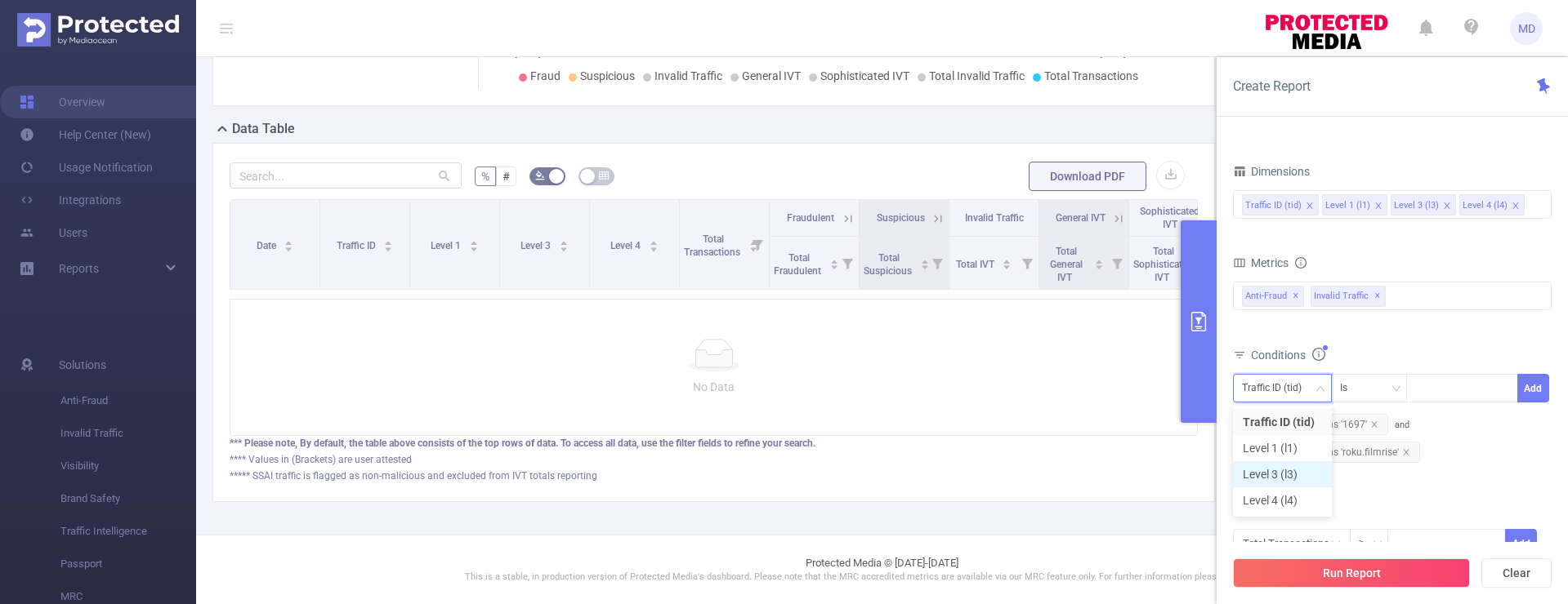
click at [1259, 479] on li "Level 3 (l3)" at bounding box center [1282, 475] width 99 height 26
click at [1421, 394] on input at bounding box center [1418, 389] width 7 height 21
paste input "roku.filmrise"
type input "roku.filmrise"
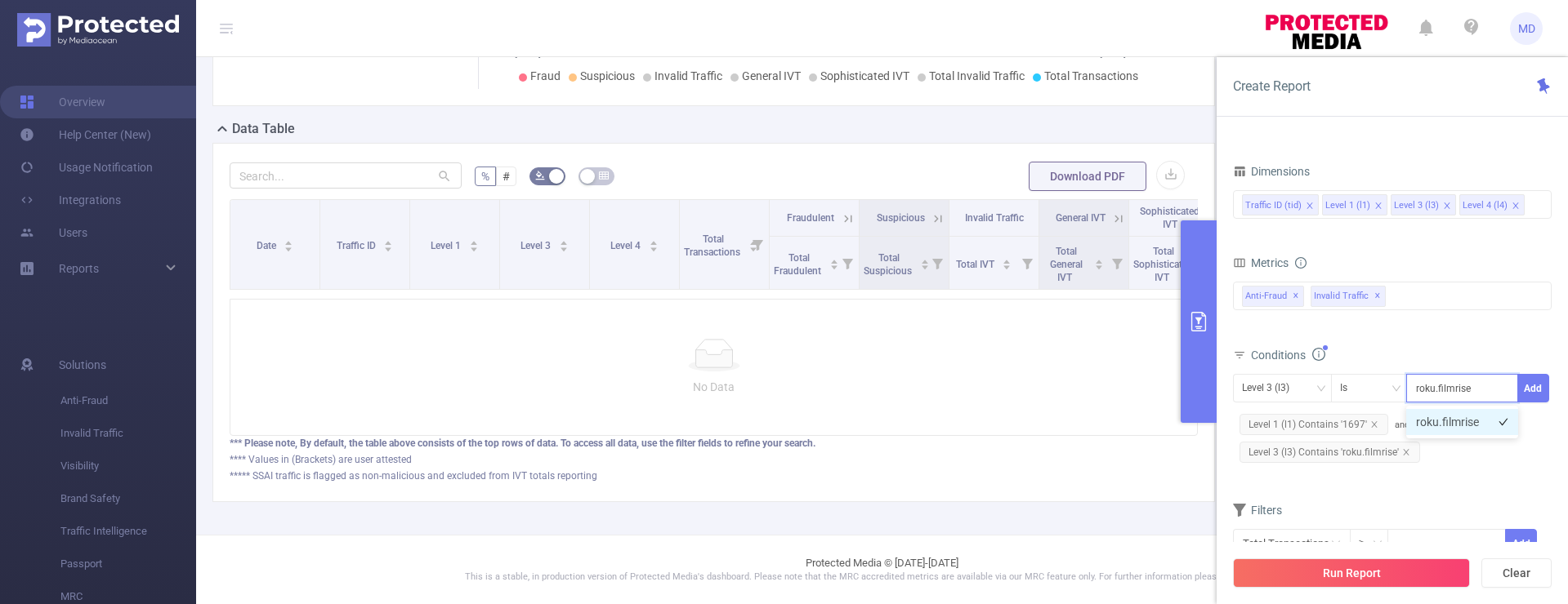
click at [1441, 419] on li "roku.filmrise" at bounding box center [1462, 422] width 112 height 26
click at [1534, 390] on button "Add" at bounding box center [1533, 388] width 32 height 29
click at [1384, 579] on button "Run Report" at bounding box center [1351, 573] width 237 height 29
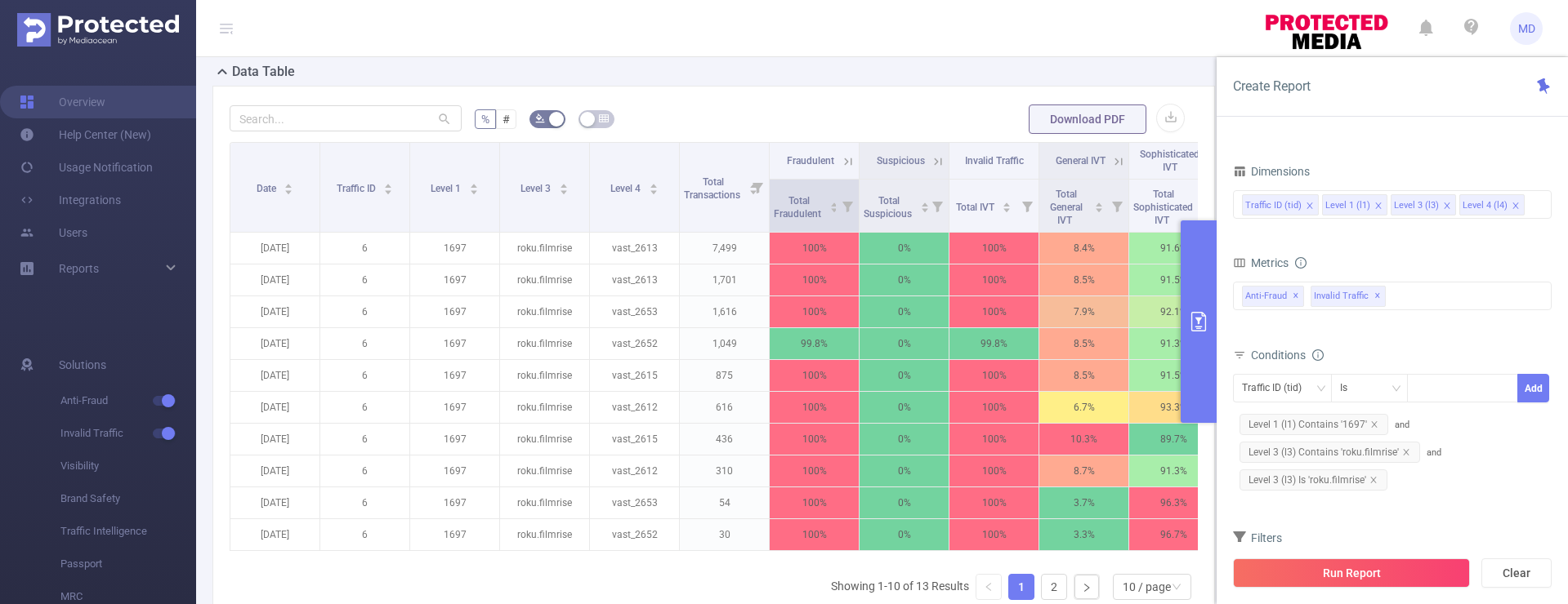
scroll to position [440, 0]
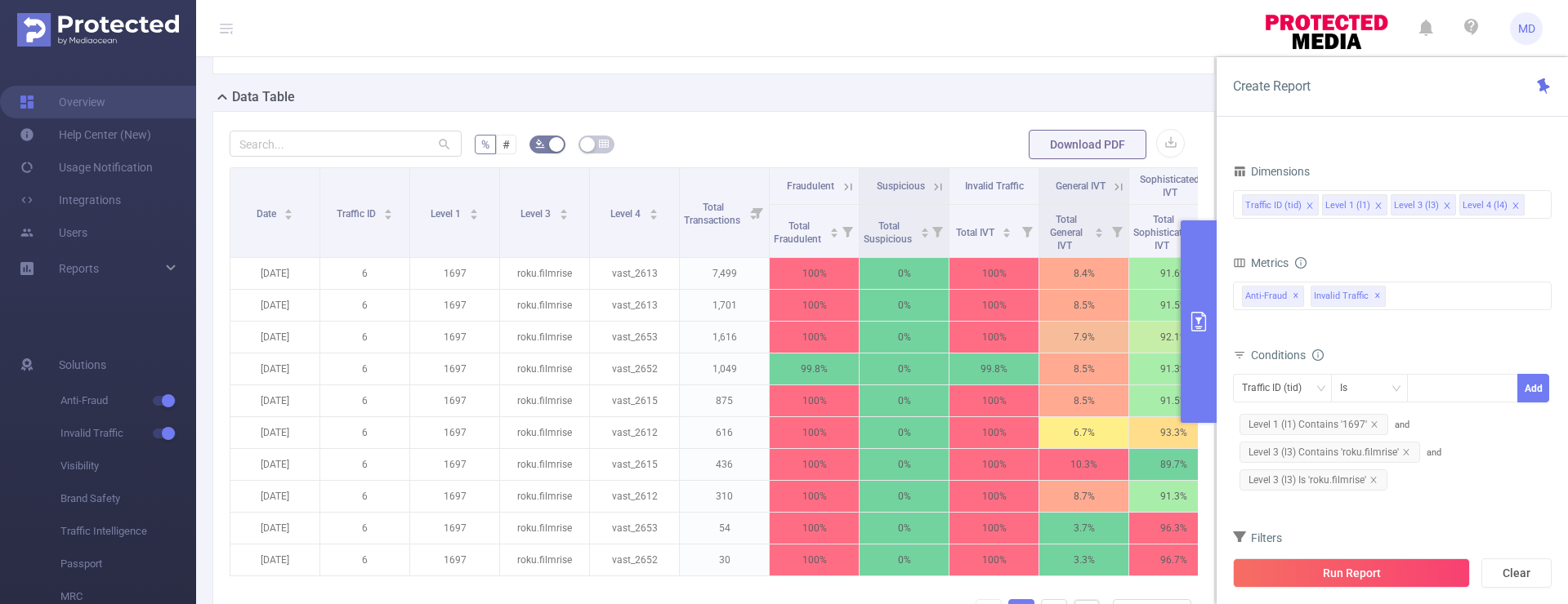
click at [851, 185] on icon at bounding box center [848, 187] width 15 height 15
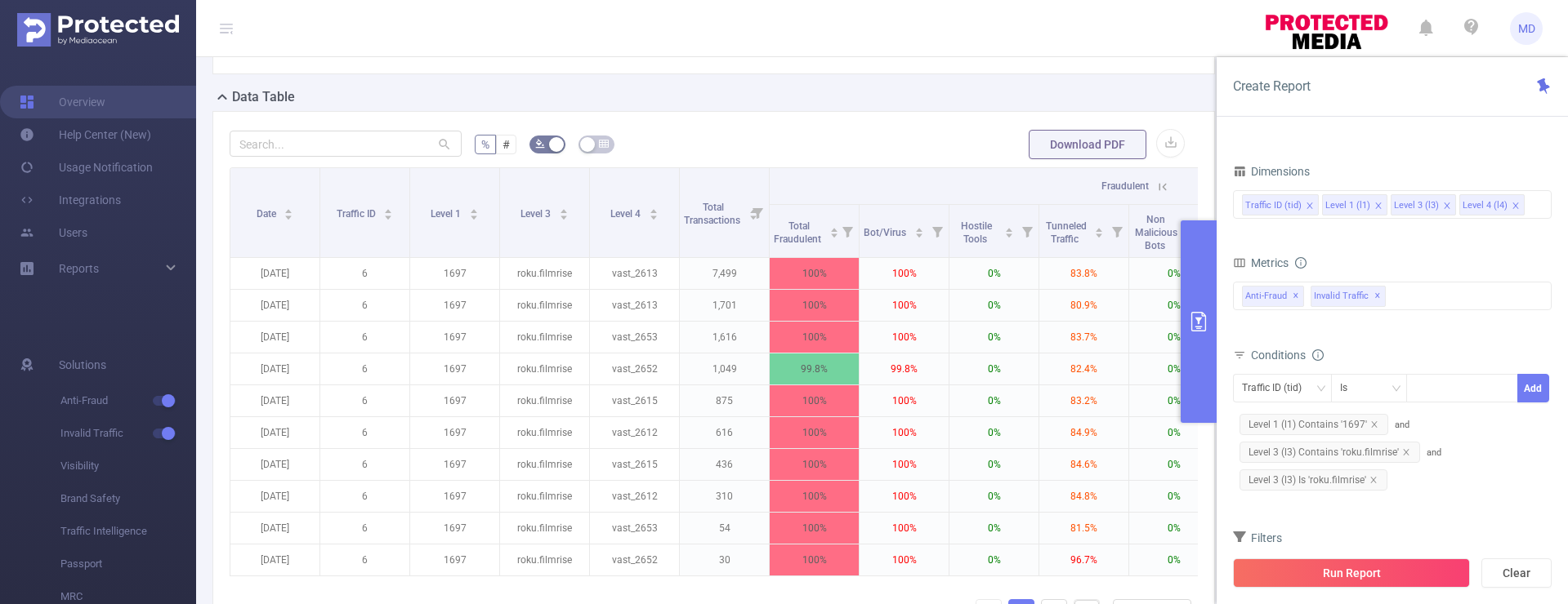
click at [851, 185] on th "Fraudulent" at bounding box center [1129, 187] width 719 height 37
click at [1162, 186] on icon at bounding box center [1163, 187] width 15 height 15
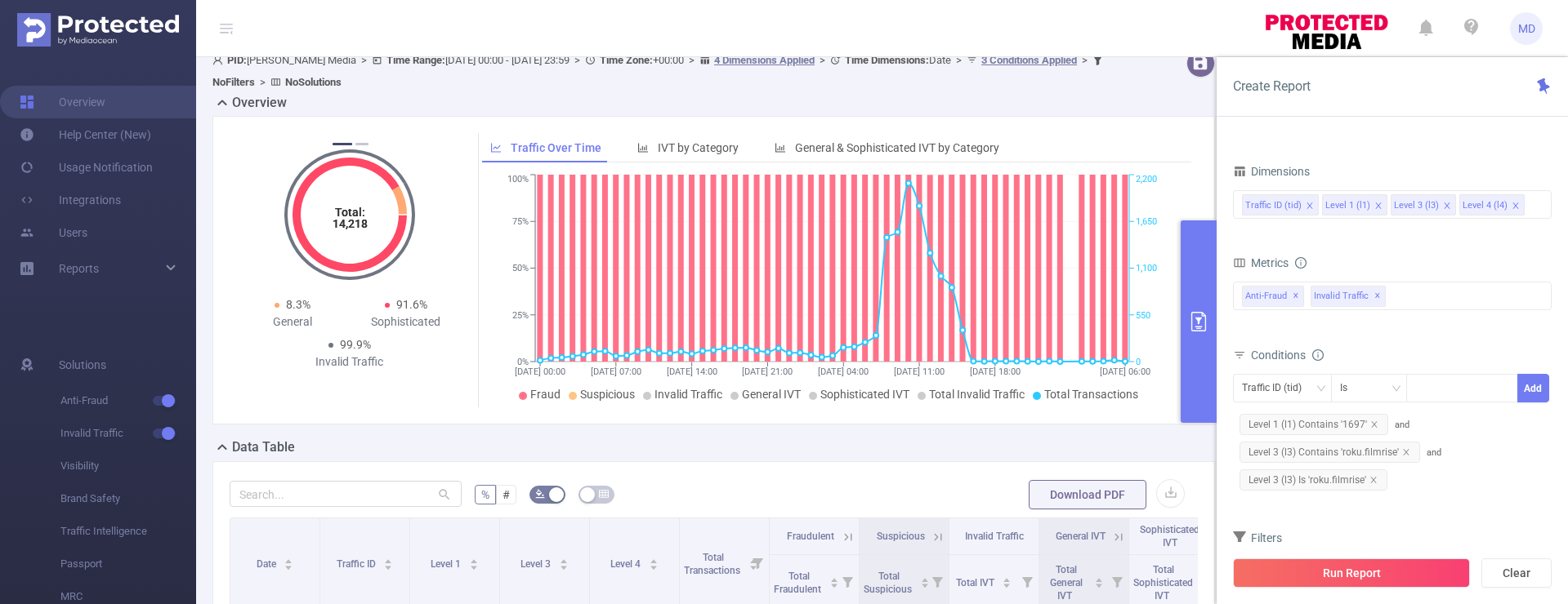
scroll to position [89, 0]
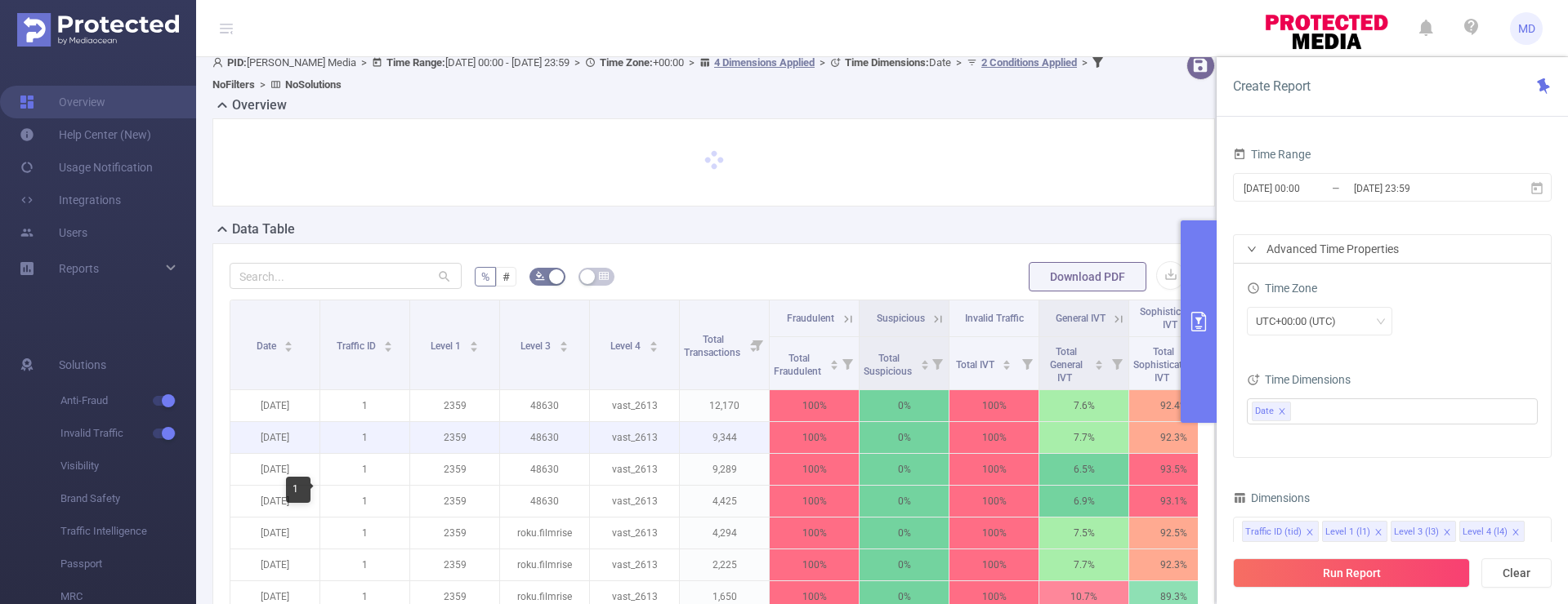
scroll to position [89, 0]
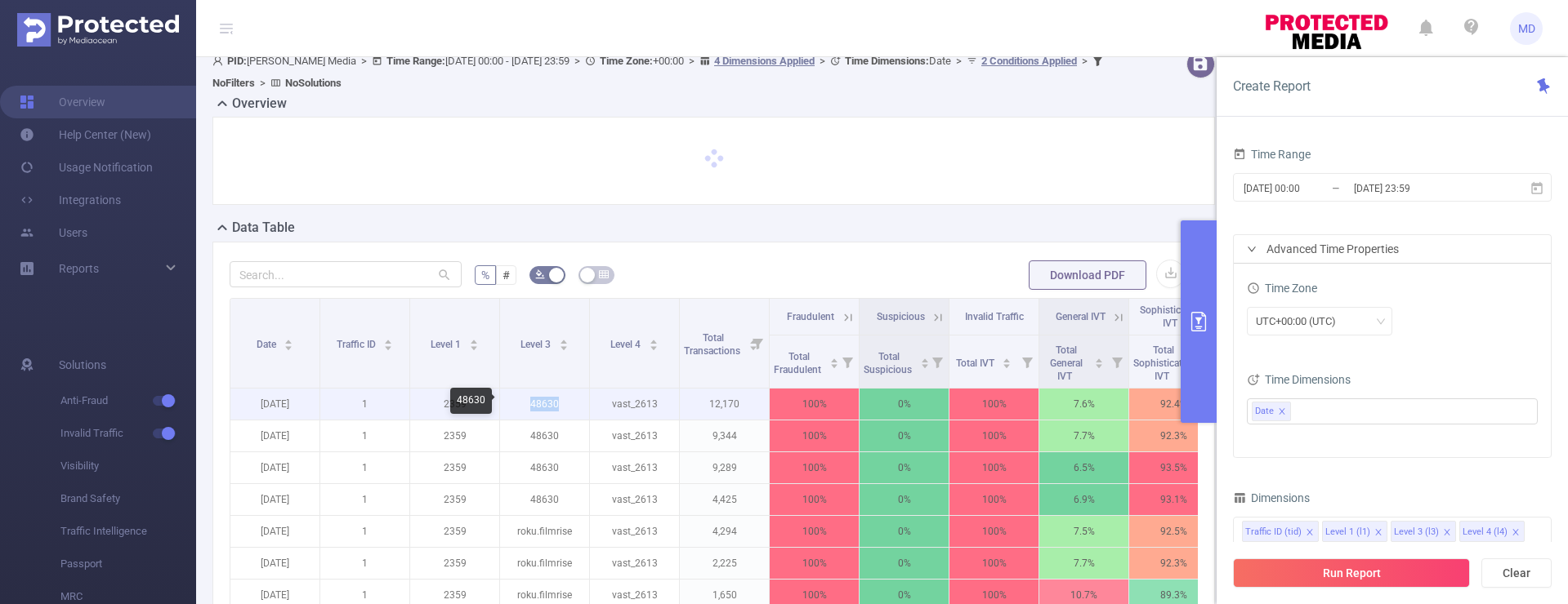
drag, startPoint x: 554, startPoint y: 405, endPoint x: 526, endPoint y: 408, distance: 28.2
click at [526, 408] on p "48630" at bounding box center [545, 404] width 89 height 31
copy p "48630"
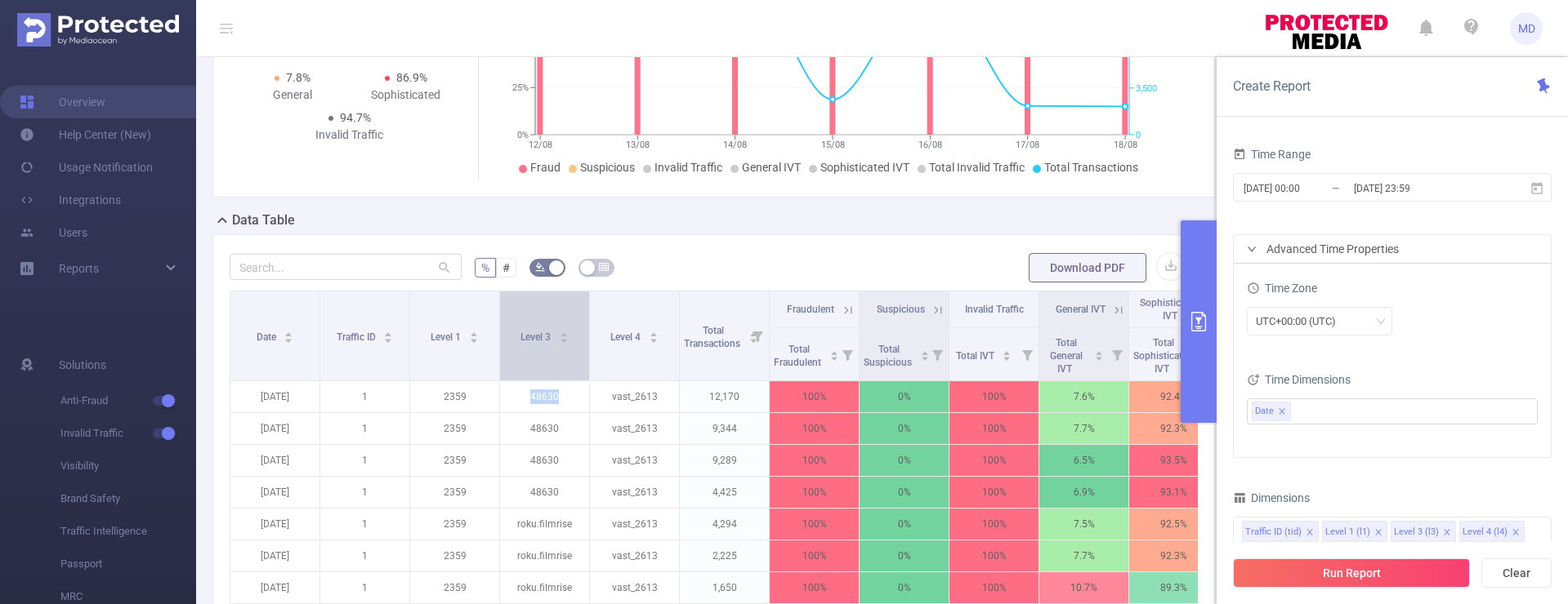
scroll to position [383, 0]
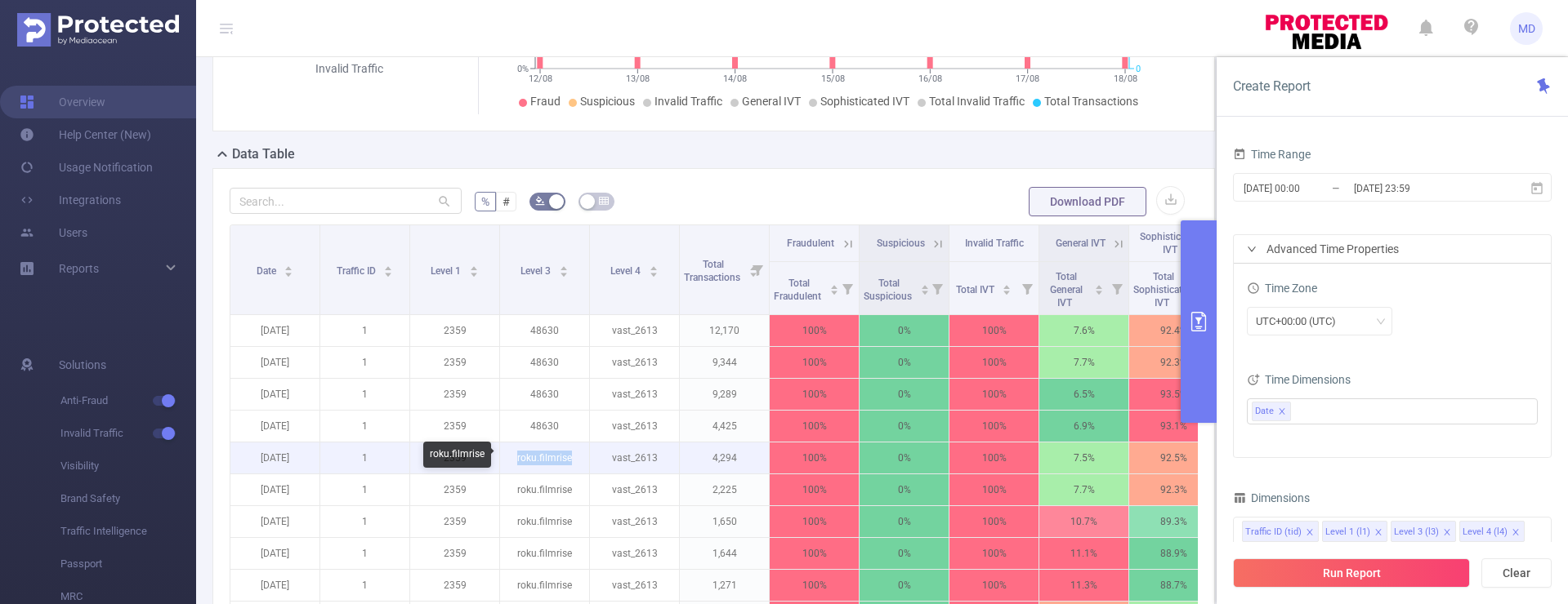
drag, startPoint x: 575, startPoint y: 464, endPoint x: 507, endPoint y: 462, distance: 68.0
click at [507, 462] on p "roku.filmrise" at bounding box center [545, 458] width 89 height 31
copy p "roku.filmrise"
